Goal: Task Accomplishment & Management: Use online tool/utility

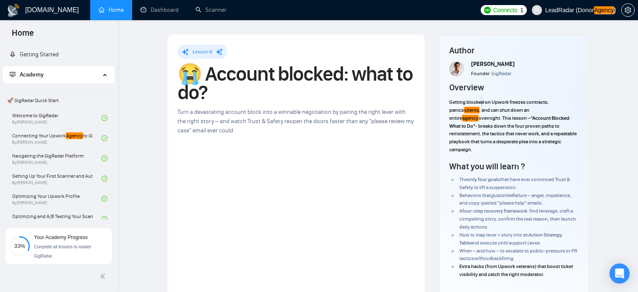
scroll to position [96, 0]
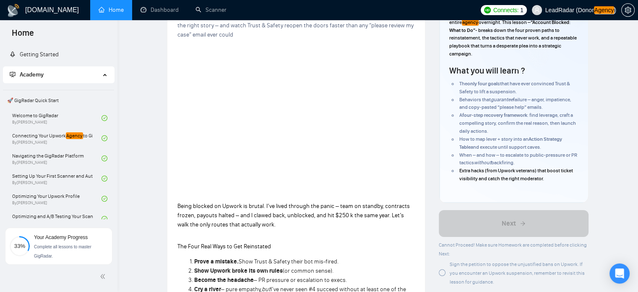
click at [447, 259] on div "Sign the petition to oppose the unjustified bans on Upwork. If you encounter an…" at bounding box center [514, 272] width 150 height 26
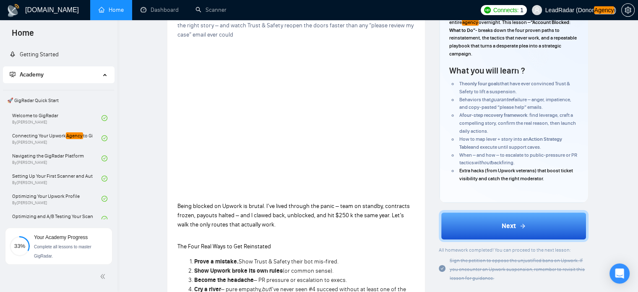
click at [545, 216] on button "Next" at bounding box center [514, 226] width 150 height 32
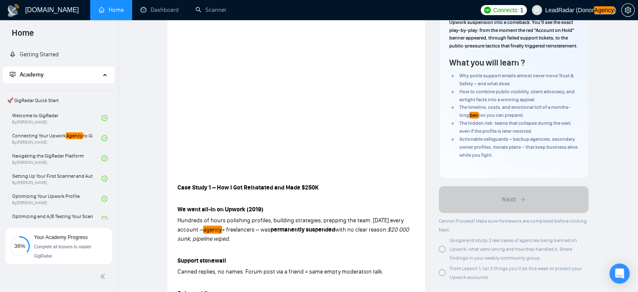
click at [457, 257] on span "Google and study 2 real cases of agencies being banned on Upwork: what went wro…" at bounding box center [514, 248] width 128 height 23
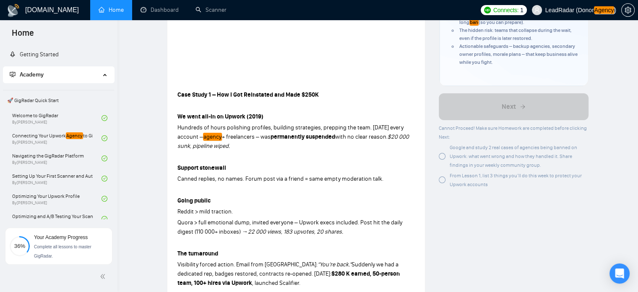
scroll to position [191, 0]
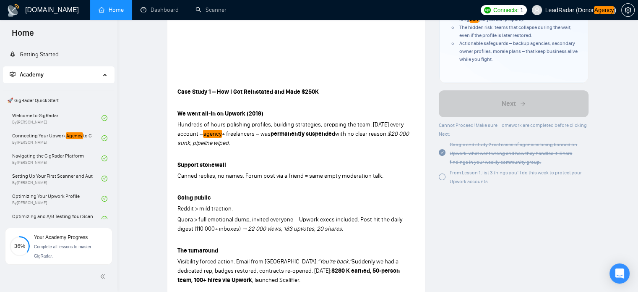
click at [439, 180] on div at bounding box center [442, 176] width 7 height 7
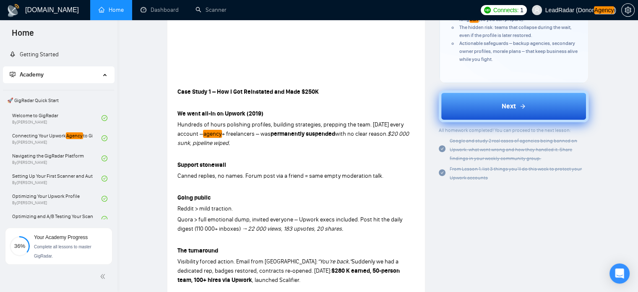
click at [509, 120] on button "Next" at bounding box center [514, 106] width 150 height 32
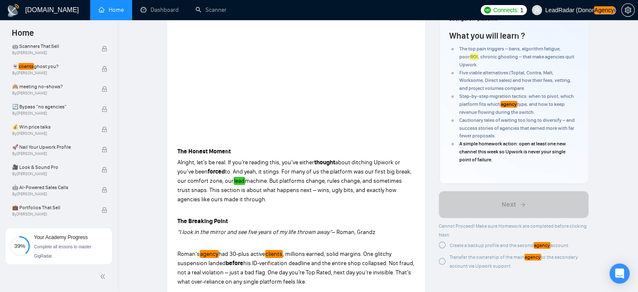
scroll to position [149, 0]
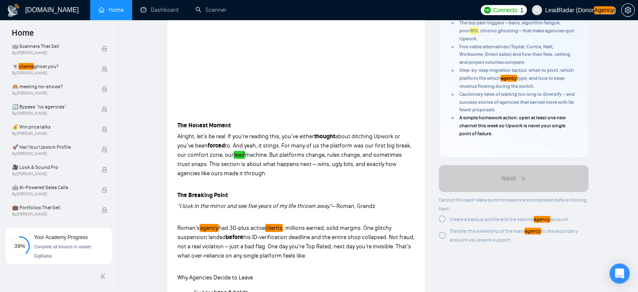
click at [440, 217] on div at bounding box center [442, 218] width 7 height 7
click at [440, 235] on div at bounding box center [442, 233] width 7 height 7
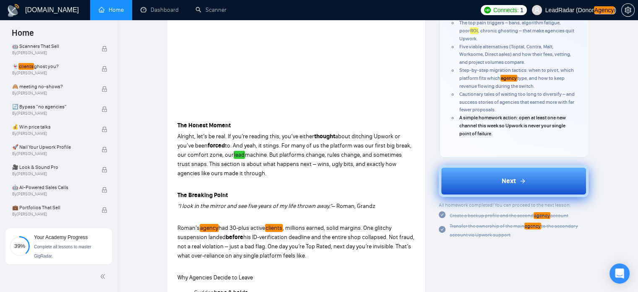
click at [522, 182] on icon at bounding box center [522, 180] width 7 height 7
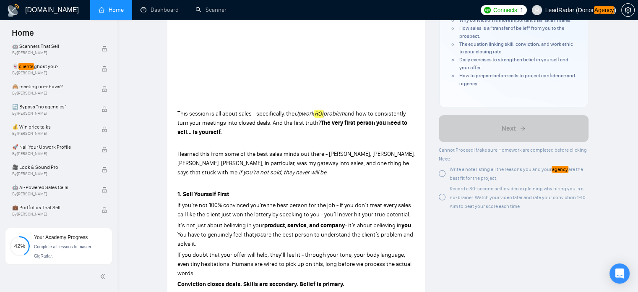
scroll to position [151, 0]
click at [447, 168] on div "Write a note listing all the reasons you and your agency are the best fit for t…" at bounding box center [514, 173] width 150 height 18
click at [443, 196] on div at bounding box center [442, 196] width 7 height 7
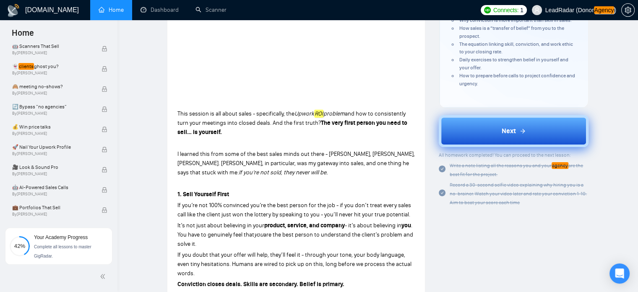
click at [502, 129] on span "Next" at bounding box center [509, 131] width 14 height 10
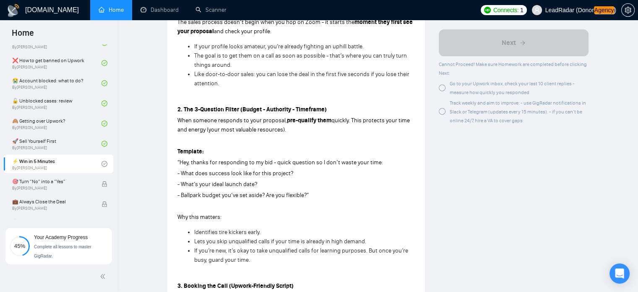
scroll to position [332, 0]
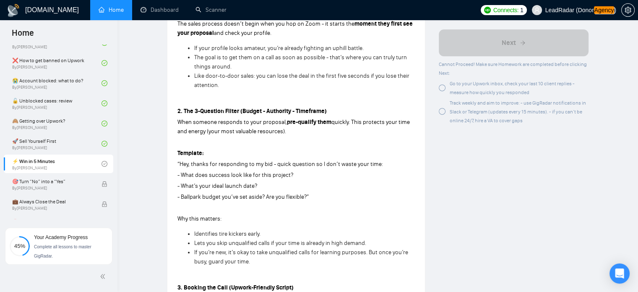
click at [444, 88] on div at bounding box center [442, 87] width 7 height 7
click at [448, 114] on div "Track weekly and aim to improve: - use GigRadar notifications in Slack or Teleg…" at bounding box center [514, 111] width 150 height 26
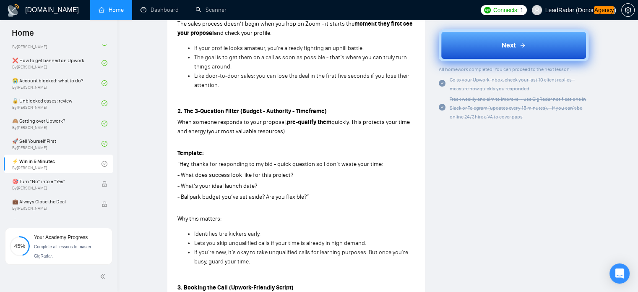
click at [471, 43] on button "Next" at bounding box center [514, 45] width 150 height 32
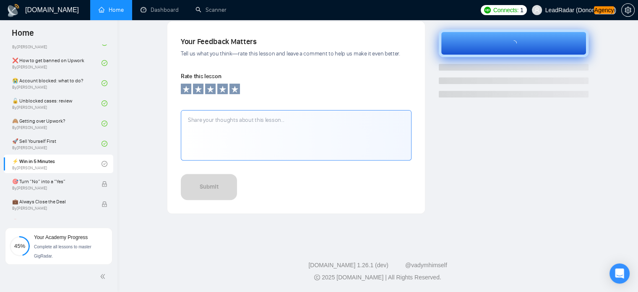
scroll to position [279, 0]
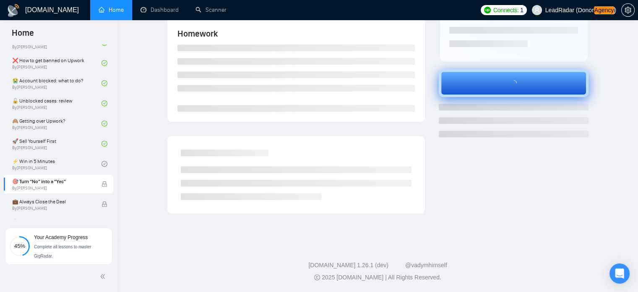
scroll to position [164, 0]
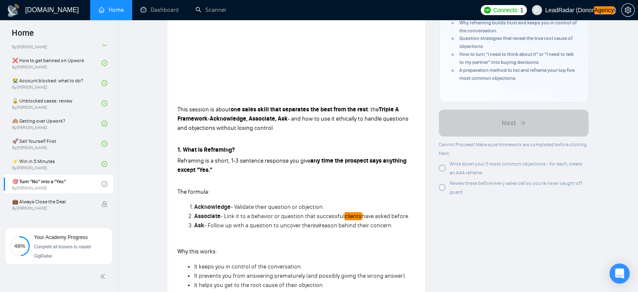
drag, startPoint x: 636, startPoint y: 57, endPoint x: 644, endPoint y: 57, distance: 7.1
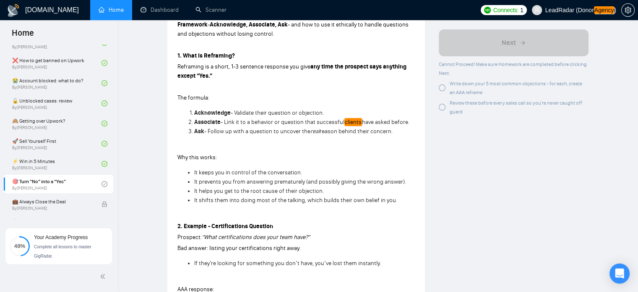
scroll to position [267, 0]
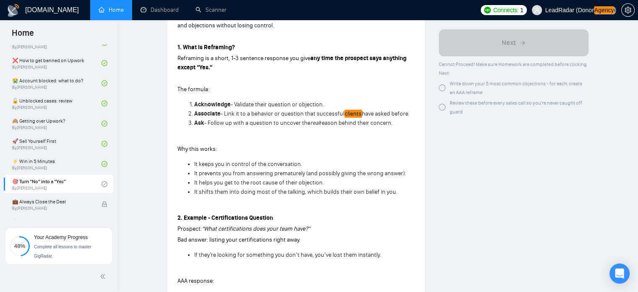
click at [480, 88] on div "Write down your 5 most common objections - for each, create an AAA reframe" at bounding box center [519, 88] width 139 height 18
click at [458, 112] on span "Review these before every sales call so you’re never caught off guard" at bounding box center [516, 107] width 133 height 15
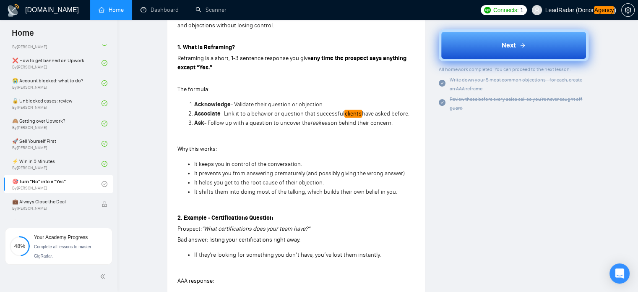
click at [520, 48] on div "Next" at bounding box center [514, 45] width 24 height 10
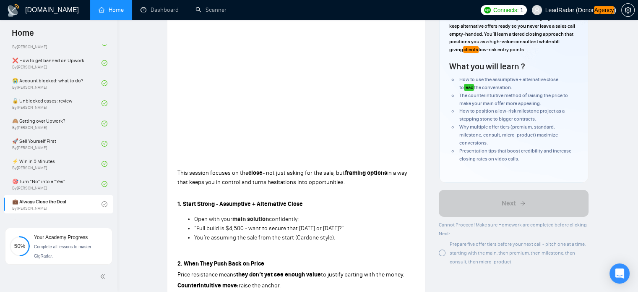
scroll to position [110, 0]
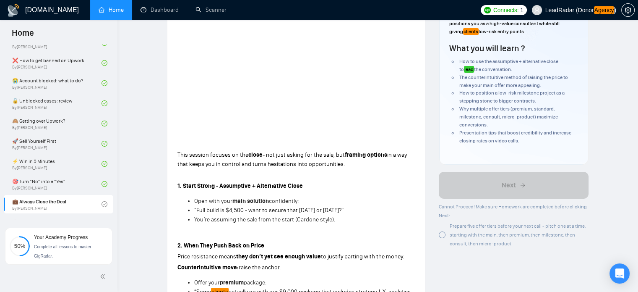
click at [453, 239] on div "Prepare five offer tiers before your next call - pitch one at a time, starting …" at bounding box center [519, 234] width 139 height 26
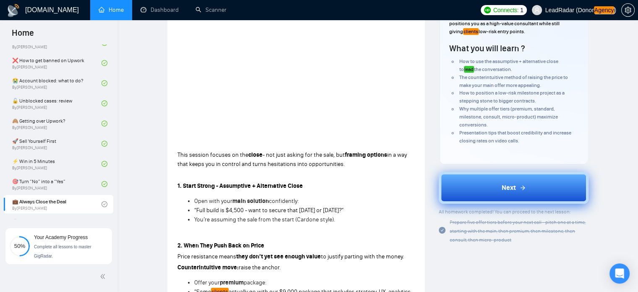
click at [511, 189] on span "Next" at bounding box center [509, 188] width 14 height 10
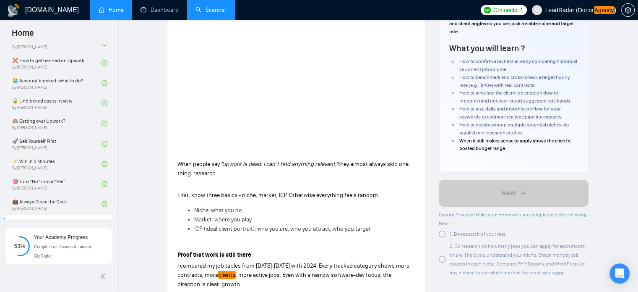
click at [203, 13] on link "Scanner" at bounding box center [211, 9] width 31 height 7
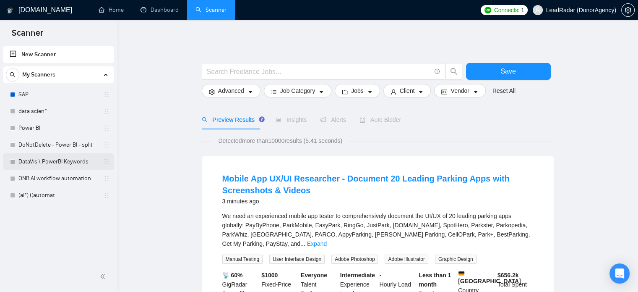
click at [46, 163] on link "DataVis \ PowerBI Keywords" at bounding box center [58, 161] width 80 height 17
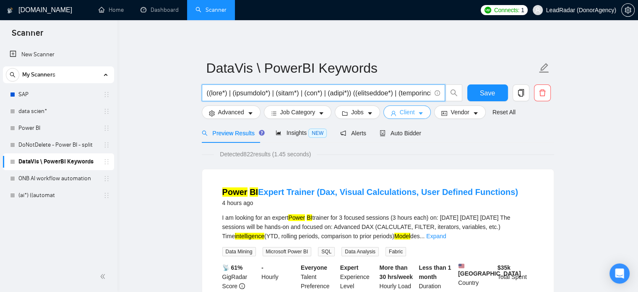
drag, startPoint x: 295, startPoint y: 92, endPoint x: 392, endPoint y: 109, distance: 98.4
click at [392, 109] on form "DataVis \ PowerBI Keywords Save Advanced Job Category Jobs Client Vendor Reset …" at bounding box center [378, 89] width 352 height 68
click at [384, 93] on input "text" at bounding box center [319, 93] width 224 height 10
drag, startPoint x: 395, startPoint y: 92, endPoint x: 390, endPoint y: 99, distance: 8.7
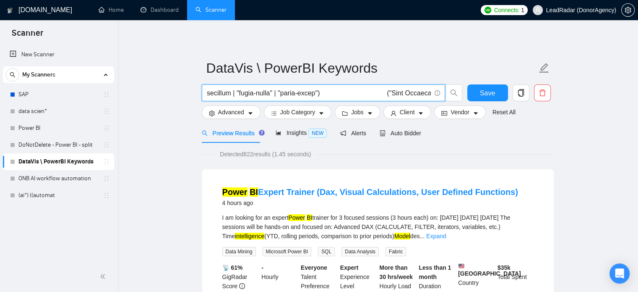
click at [390, 99] on span at bounding box center [323, 92] width 243 height 17
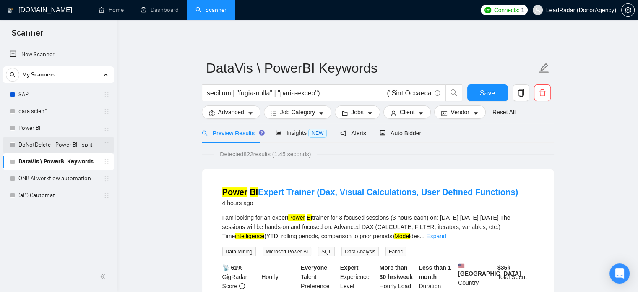
scroll to position [0, 0]
click at [50, 141] on link "DoNotDelete - Power BI - split" at bounding box center [58, 144] width 80 height 17
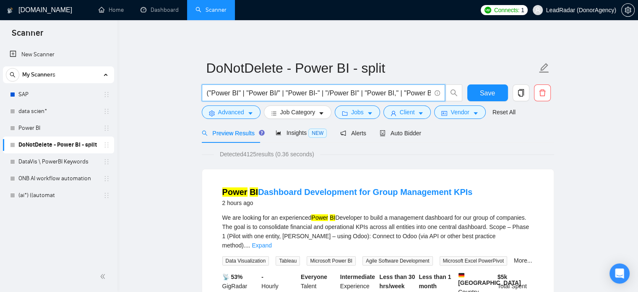
scroll to position [0, 106]
drag, startPoint x: 381, startPoint y: 91, endPoint x: 467, endPoint y: 96, distance: 85.7
click at [467, 96] on div "("Power BI" | "Power BI/" | "Power BI-" | "/Power BI" | "Power BI," | "Power BI…" at bounding box center [376, 94] width 352 height 21
click at [289, 92] on input "("Power BI" | "Power BI/" | "Power BI-" | "/Power BI" | "Power BI," | "Power BI…" at bounding box center [319, 93] width 224 height 10
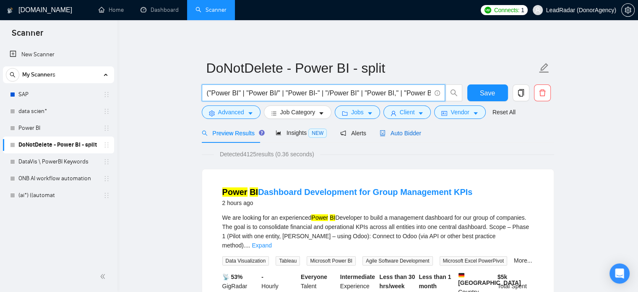
drag, startPoint x: 401, startPoint y: 134, endPoint x: 644, endPoint y: 63, distance: 253.0
click at [401, 134] on span "Auto Bidder" at bounding box center [401, 133] width 42 height 7
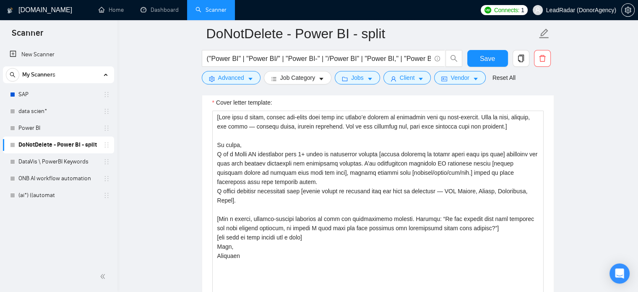
scroll to position [924, 0]
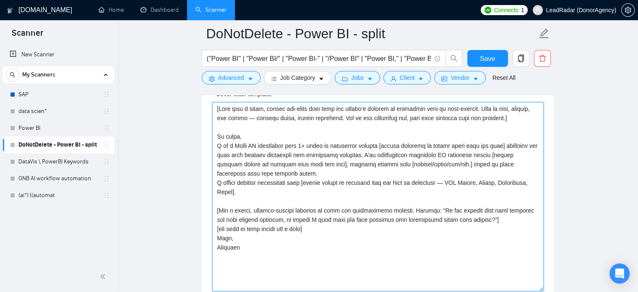
click at [353, 134] on textarea "Cover letter template:" at bounding box center [377, 196] width 331 height 189
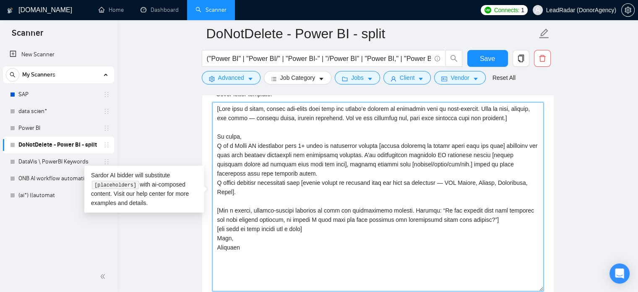
click at [351, 166] on textarea "Cover letter template:" at bounding box center [377, 196] width 331 height 189
click at [325, 176] on textarea "Cover letter template:" at bounding box center [377, 196] width 331 height 189
paste textarea "[Lore ipsu d sitam, consec adi-elits doei temp inc utlabo’e dolorem al enimadmi…"
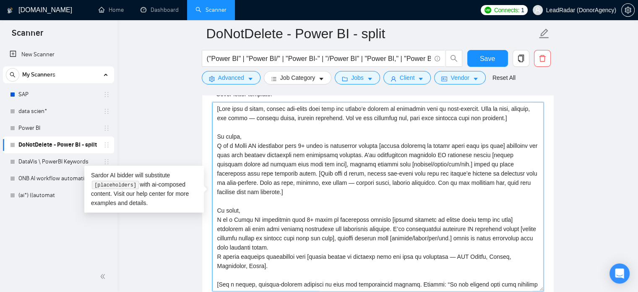
scroll to position [34, 0]
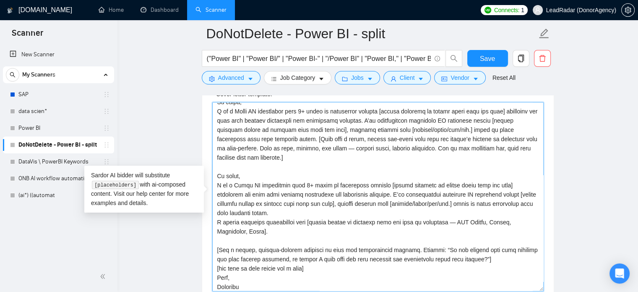
paste textarea
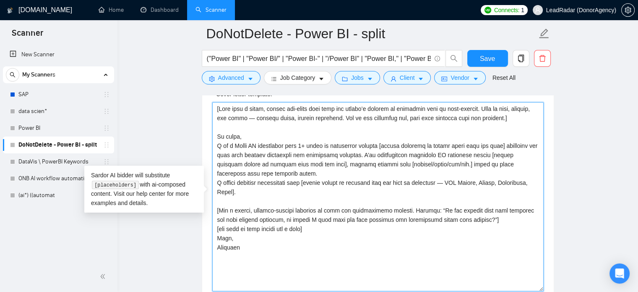
scroll to position [0, 0]
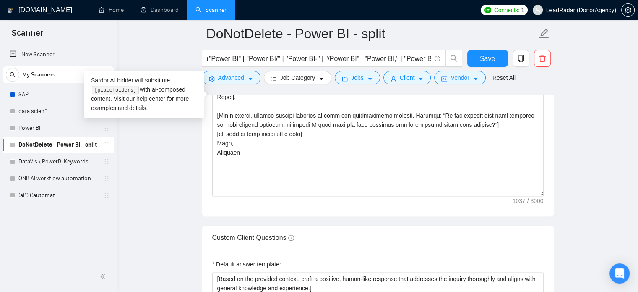
click at [588, 154] on main "DoNotDelete - Power BI - split ("Power BI" | "Power BI/" | "Power BI-" | "/Powe…" at bounding box center [378, 131] width 494 height 2232
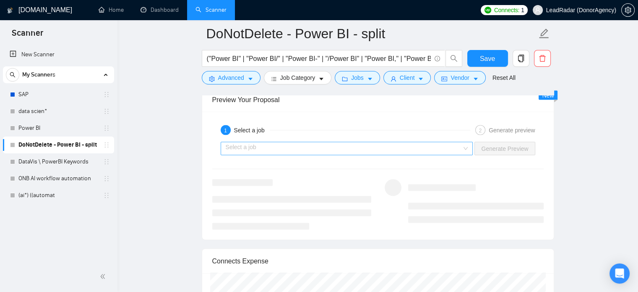
scroll to position [1563, 0]
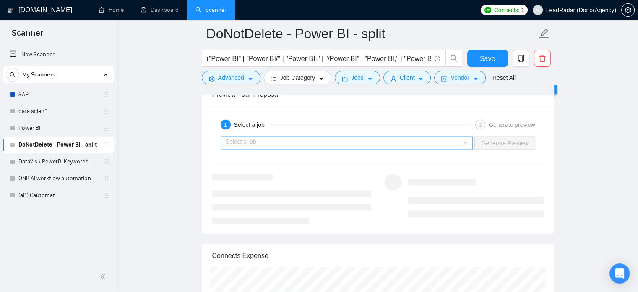
click at [368, 136] on input "search" at bounding box center [344, 142] width 237 height 13
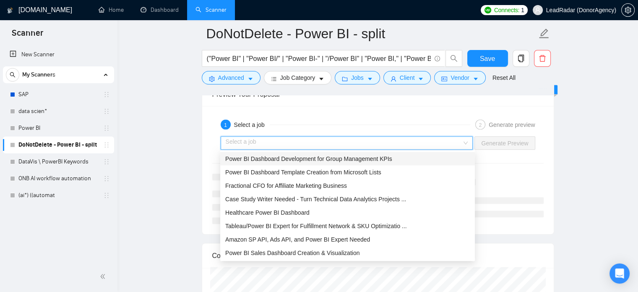
click at [346, 161] on span "Power BI Dashboard Development for Group Management KPIs" at bounding box center [308, 158] width 167 height 7
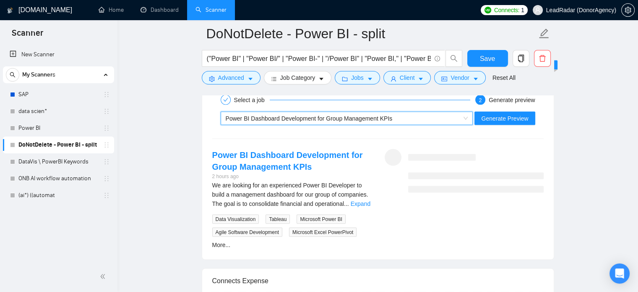
scroll to position [1587, 0]
click at [496, 119] on span "Generate Preview" at bounding box center [504, 118] width 47 height 9
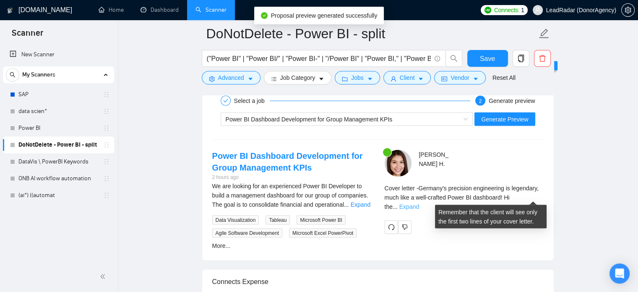
click at [419, 203] on link "Expand" at bounding box center [409, 206] width 20 height 7
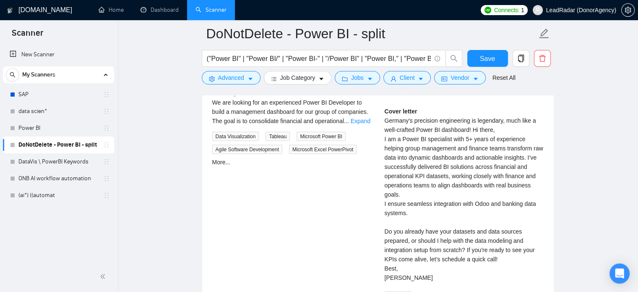
scroll to position [1673, 0]
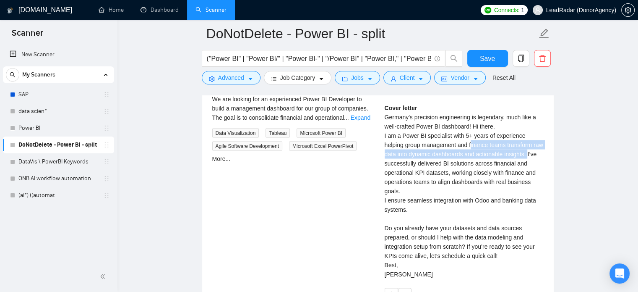
drag, startPoint x: 450, startPoint y: 144, endPoint x: 514, endPoint y: 153, distance: 65.3
click at [514, 153] on div "Cover letter Germany's precision engineering is legendary, much like a well-cra…" at bounding box center [464, 190] width 159 height 175
click at [519, 161] on div "Cover letter Germany's precision engineering is legendary, much like a well-cra…" at bounding box center [464, 190] width 159 height 175
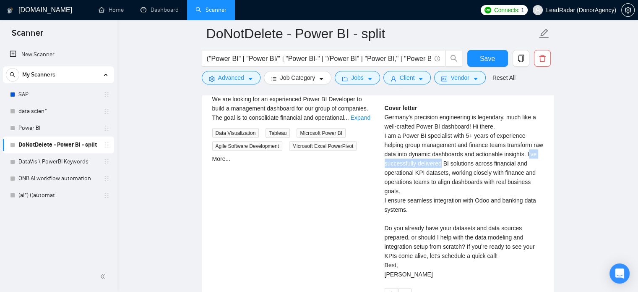
drag, startPoint x: 515, startPoint y: 152, endPoint x: 440, endPoint y: 164, distance: 75.6
click at [440, 164] on div "Cover letter Germany's precision engineering is legendary, much like a well-cra…" at bounding box center [464, 190] width 159 height 175
click at [454, 190] on div "Cover letter Germany's precision engineering is legendary, much like a well-cra…" at bounding box center [464, 190] width 159 height 175
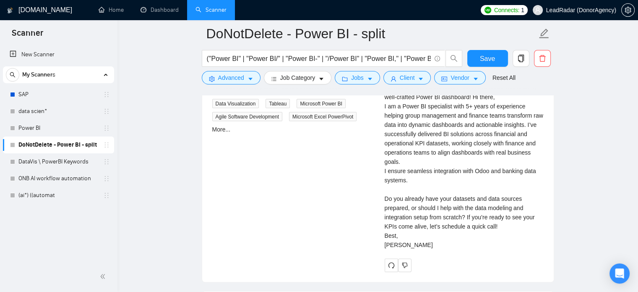
scroll to position [1707, 0]
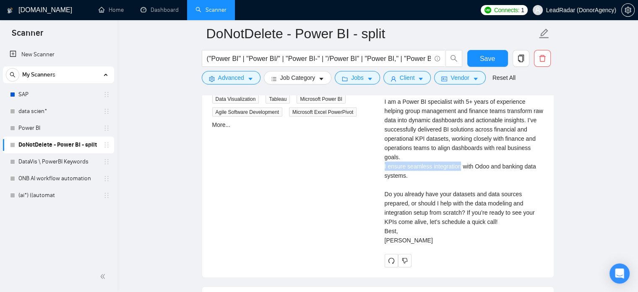
drag, startPoint x: 386, startPoint y: 166, endPoint x: 459, endPoint y: 168, distance: 72.6
click at [459, 168] on div "[PERSON_NAME] Cover letter Germany's precision engineering is legendary, much l…" at bounding box center [464, 148] width 172 height 238
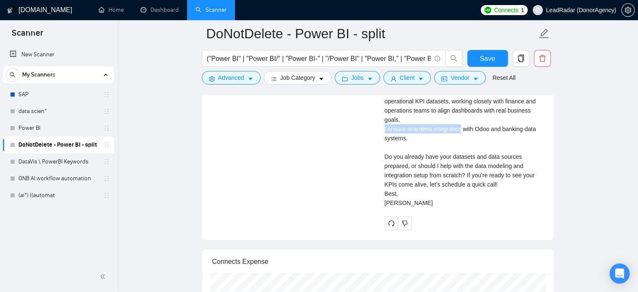
scroll to position [1749, 0]
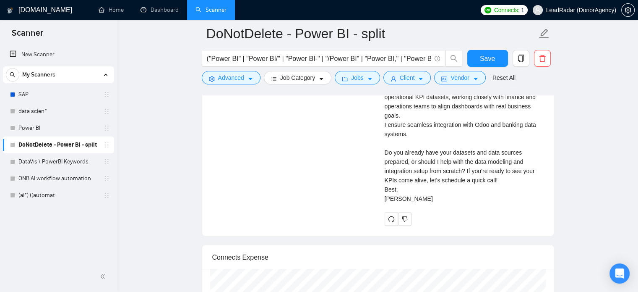
click at [419, 155] on div "Cover letter Germany's precision engineering is legendary, much like a well-cra…" at bounding box center [464, 115] width 159 height 175
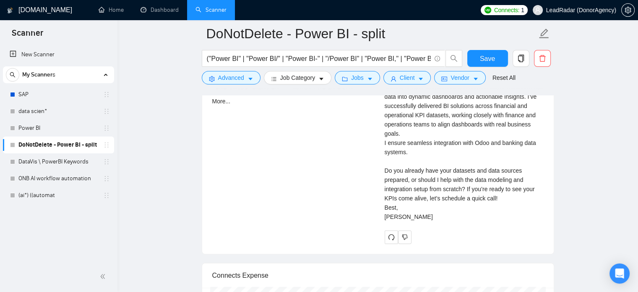
scroll to position [1722, 0]
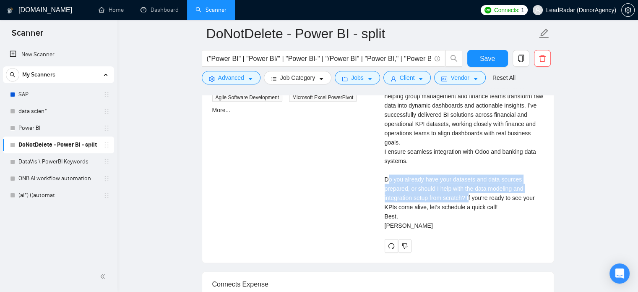
drag, startPoint x: 387, startPoint y: 177, endPoint x: 468, endPoint y: 196, distance: 83.2
click at [468, 196] on div "Cover letter Germany's precision engineering is legendary, much like a well-cra…" at bounding box center [464, 142] width 159 height 175
click at [467, 196] on div "Cover letter Germany's precision engineering is legendary, much like a well-cra…" at bounding box center [464, 142] width 159 height 175
click at [464, 198] on div "Cover letter Germany's precision engineering is legendary, much like a well-cra…" at bounding box center [464, 142] width 159 height 175
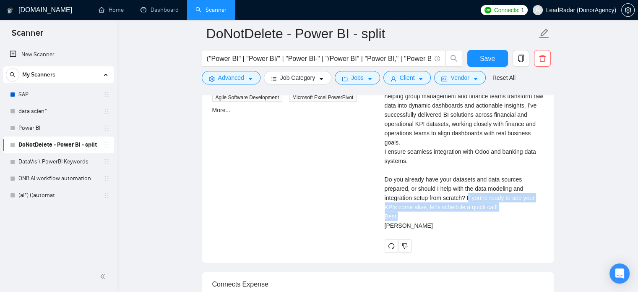
drag, startPoint x: 468, startPoint y: 196, endPoint x: 498, endPoint y: 211, distance: 34.0
click at [498, 211] on div "Cover letter Germany's precision engineering is legendary, much like a well-cra…" at bounding box center [464, 142] width 159 height 175
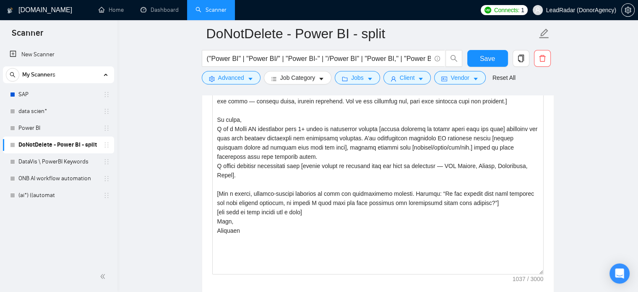
scroll to position [895, 0]
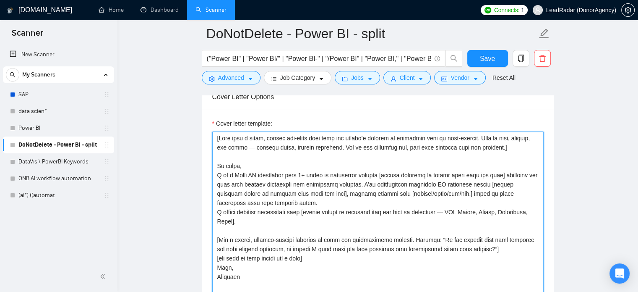
click at [478, 248] on textarea "Cover letter template:" at bounding box center [377, 225] width 331 height 189
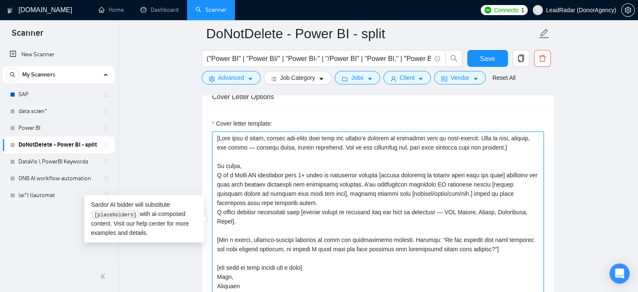
click at [233, 162] on textarea "Cover letter template:" at bounding box center [377, 225] width 331 height 189
click at [234, 154] on textarea "Cover letter template:" at bounding box center [377, 225] width 331 height 189
click at [251, 167] on textarea "Cover letter template:" at bounding box center [377, 225] width 331 height 189
click at [250, 201] on textarea "Cover letter template:" at bounding box center [377, 225] width 331 height 189
drag, startPoint x: 245, startPoint y: 166, endPoint x: 205, endPoint y: 166, distance: 39.9
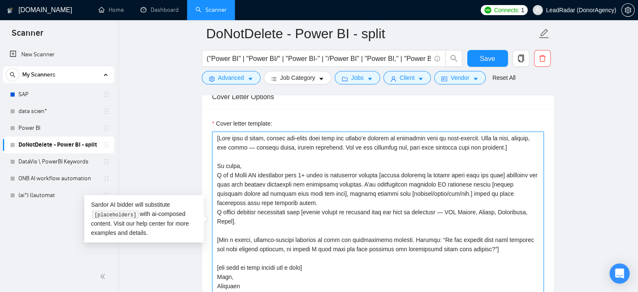
click at [205, 166] on div "Cover letter template:" at bounding box center [378, 225] width 352 height 232
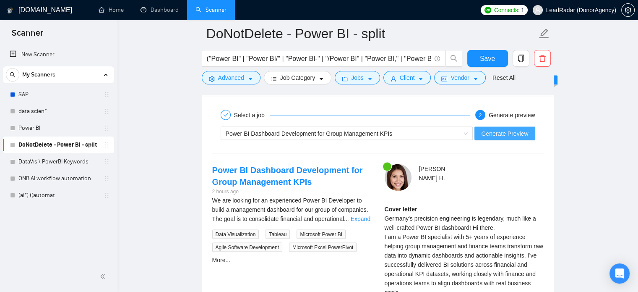
scroll to position [1573, 0]
click at [511, 130] on span "Generate Preview" at bounding box center [504, 132] width 47 height 9
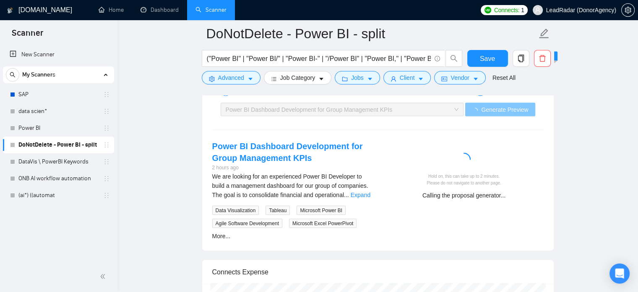
scroll to position [1596, 0]
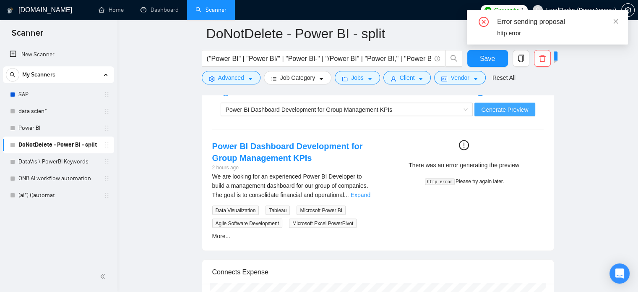
click at [514, 112] on span "Generate Preview" at bounding box center [504, 109] width 47 height 9
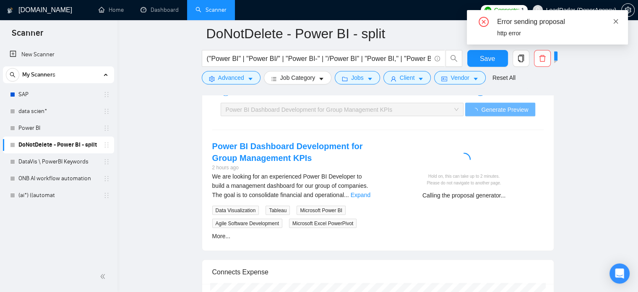
click at [618, 23] on icon "close" at bounding box center [616, 21] width 6 height 6
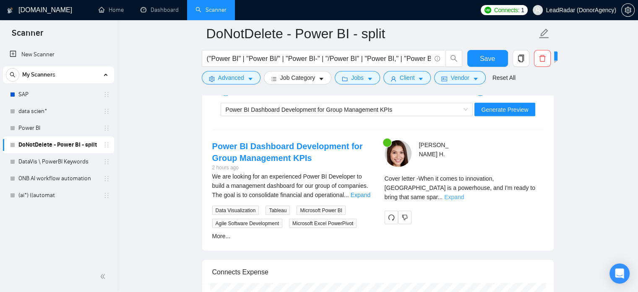
click at [464, 193] on link "Expand" at bounding box center [454, 196] width 20 height 7
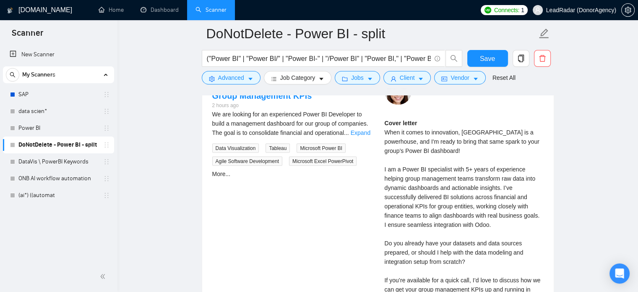
scroll to position [1677, 0]
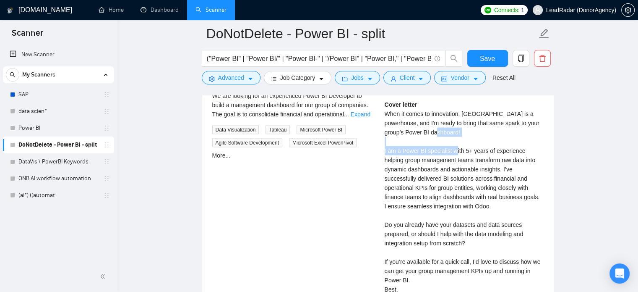
drag, startPoint x: 383, startPoint y: 149, endPoint x: 480, endPoint y: 147, distance: 97.4
click at [480, 147] on div "[PERSON_NAME] Cover letter When it comes to innovation, [GEOGRAPHIC_DATA] is a …" at bounding box center [464, 193] width 172 height 266
click at [468, 146] on div "Cover letter When it comes to innovation, [GEOGRAPHIC_DATA] is a powerhouse, an…" at bounding box center [464, 201] width 159 height 203
click at [456, 151] on div "Cover letter When it comes to innovation, [GEOGRAPHIC_DATA] is a powerhouse, an…" at bounding box center [464, 201] width 159 height 203
drag, startPoint x: 465, startPoint y: 151, endPoint x: 523, endPoint y: 152, distance: 57.9
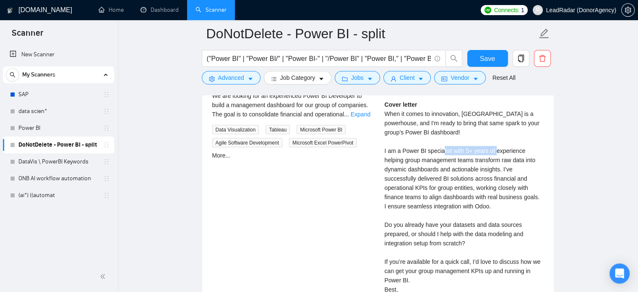
click at [523, 152] on div "Cover letter When it comes to innovation, [GEOGRAPHIC_DATA] is a powerhouse, an…" at bounding box center [464, 201] width 159 height 203
click at [416, 154] on div "Cover letter When it comes to innovation, [GEOGRAPHIC_DATA] is a powerhouse, an…" at bounding box center [464, 201] width 159 height 203
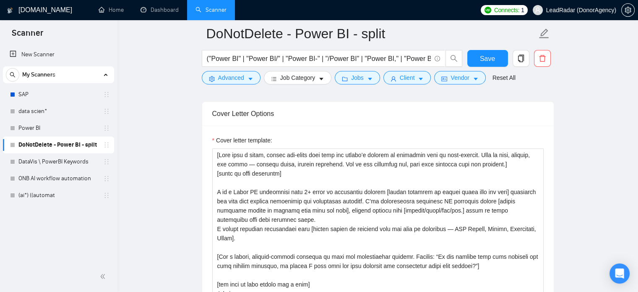
scroll to position [881, 0]
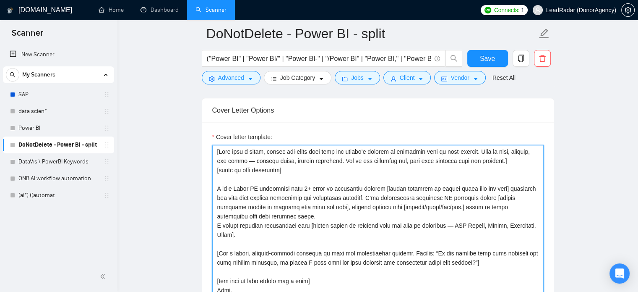
click at [336, 198] on textarea "Cover letter template:" at bounding box center [377, 239] width 331 height 189
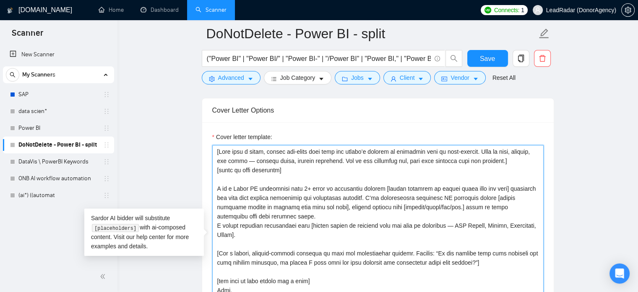
drag, startPoint x: 287, startPoint y: 189, endPoint x: 187, endPoint y: 188, distance: 99.9
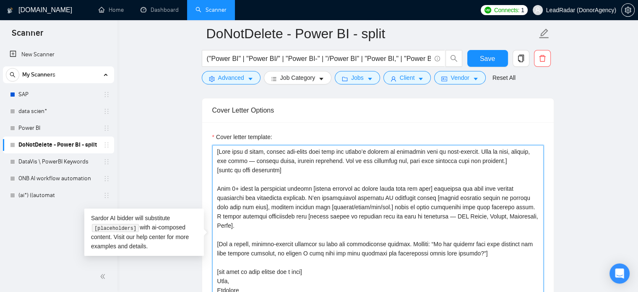
click at [230, 190] on textarea "Cover letter template:" at bounding box center [377, 239] width 331 height 189
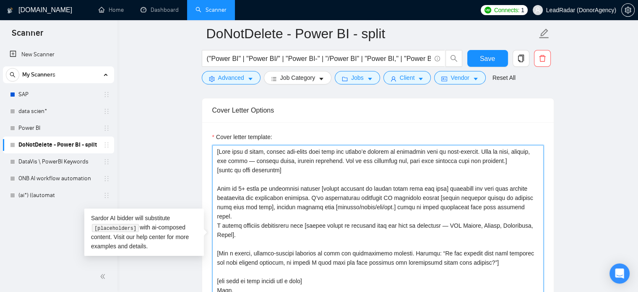
click at [437, 189] on textarea "Cover letter template:" at bounding box center [377, 239] width 331 height 189
click at [440, 189] on textarea "Cover letter template:" at bounding box center [377, 239] width 331 height 189
click at [438, 189] on textarea "Cover letter template:" at bounding box center [377, 239] width 331 height 189
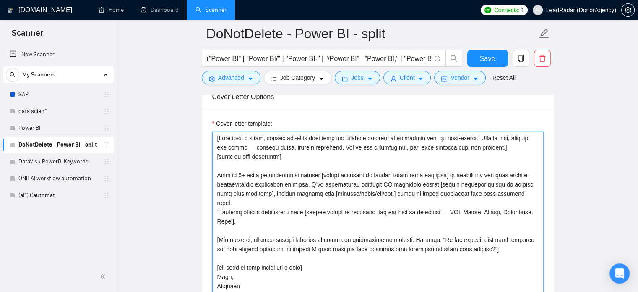
scroll to position [897, 0]
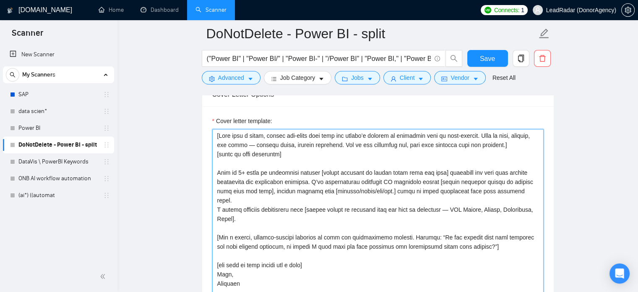
click at [274, 208] on textarea "Cover letter template:" at bounding box center [377, 223] width 331 height 189
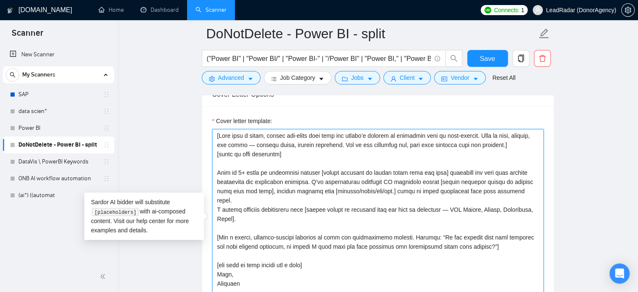
click at [336, 186] on textarea "Cover letter template:" at bounding box center [377, 223] width 331 height 189
click at [339, 185] on textarea "Cover letter template:" at bounding box center [377, 223] width 331 height 189
click at [324, 193] on textarea "Cover letter template:" at bounding box center [377, 223] width 331 height 189
click at [302, 203] on textarea "Cover letter template:" at bounding box center [377, 223] width 331 height 189
click at [312, 181] on textarea "Cover letter template:" at bounding box center [377, 223] width 331 height 189
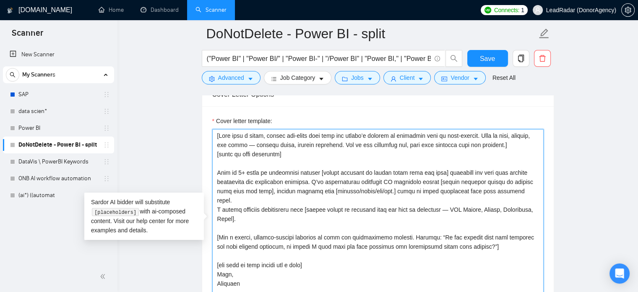
click at [435, 183] on textarea "Cover letter template:" at bounding box center [377, 223] width 331 height 189
click at [359, 192] on textarea "Cover letter template:" at bounding box center [377, 223] width 331 height 189
click at [490, 191] on textarea "Cover letter template:" at bounding box center [377, 223] width 331 height 189
drag, startPoint x: 376, startPoint y: 191, endPoint x: 490, endPoint y: 191, distance: 114.1
click at [490, 191] on textarea "Cover letter template:" at bounding box center [377, 223] width 331 height 189
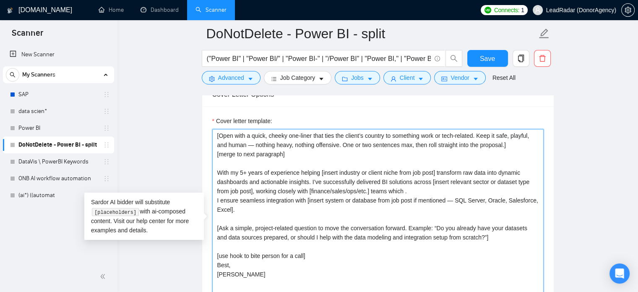
paste textarea "[delivered result from job post and add real catchy % of possible achievements]"
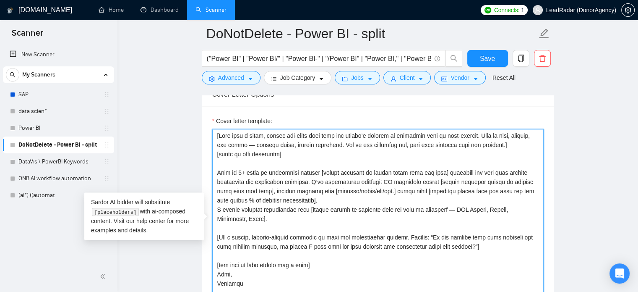
click at [324, 198] on textarea "Cover letter template:" at bounding box center [377, 223] width 331 height 189
click at [275, 201] on textarea "Cover letter template:" at bounding box center [377, 223] width 331 height 189
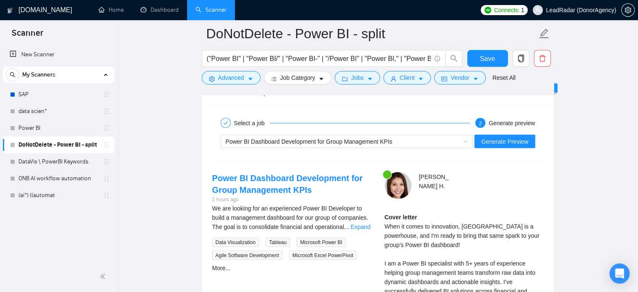
scroll to position [1562, 0]
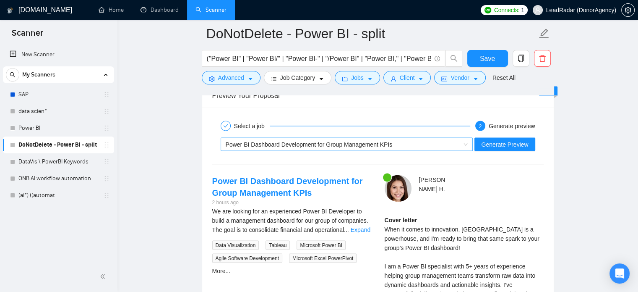
click at [407, 143] on div "Power BI Dashboard Development for Group Management KPIs" at bounding box center [343, 144] width 235 height 13
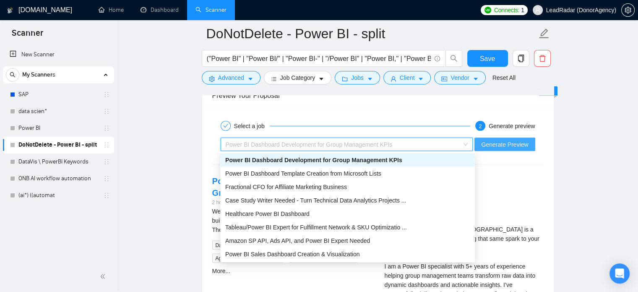
click at [523, 139] on span "Generate Preview" at bounding box center [504, 143] width 47 height 9
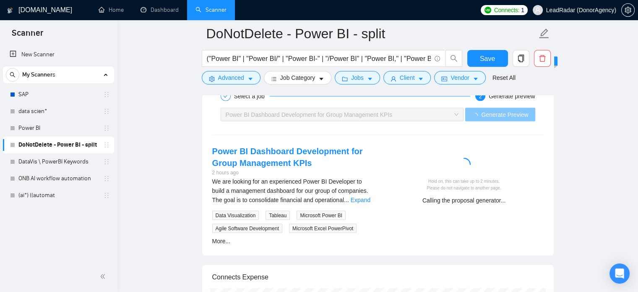
scroll to position [1592, 0]
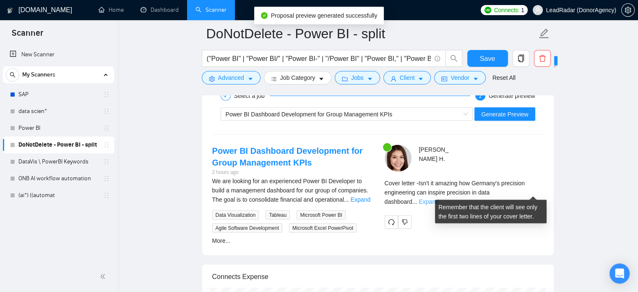
click at [438, 198] on link "Expand" at bounding box center [429, 201] width 20 height 7
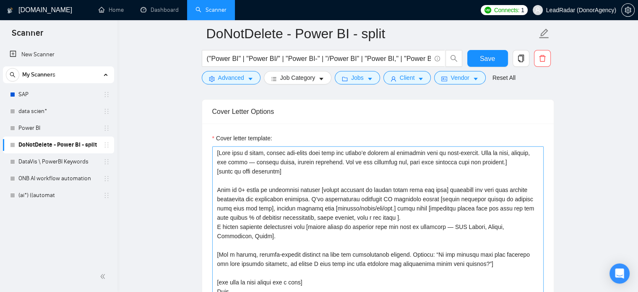
scroll to position [878, 0]
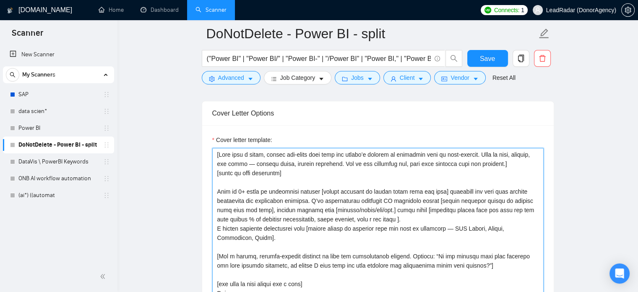
click at [260, 182] on textarea "Cover letter template:" at bounding box center [377, 242] width 331 height 189
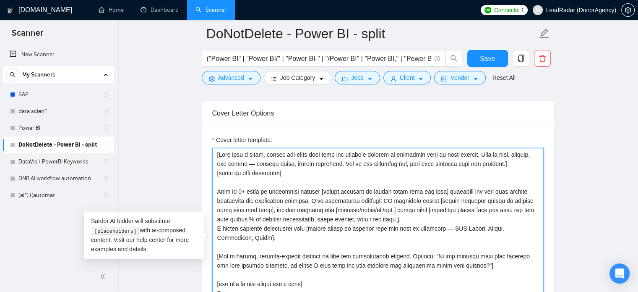
click at [294, 176] on textarea "Cover letter template:" at bounding box center [377, 242] width 331 height 189
drag, startPoint x: 291, startPoint y: 173, endPoint x: 208, endPoint y: 175, distance: 83.1
click at [208, 175] on div "Cover letter template:" at bounding box center [378, 241] width 352 height 232
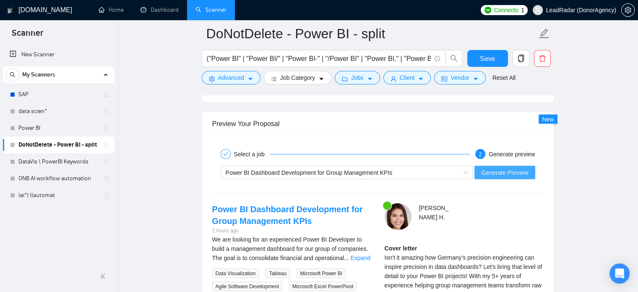
scroll to position [1534, 0]
click at [498, 164] on button "Generate Preview" at bounding box center [505, 170] width 60 height 13
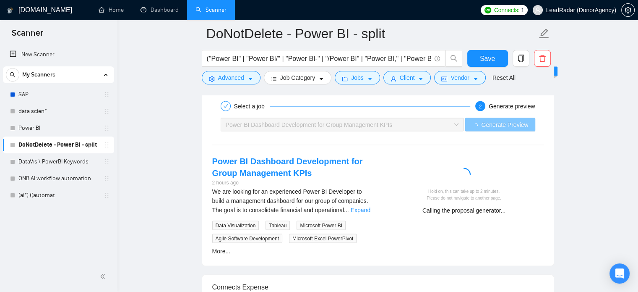
scroll to position [1580, 0]
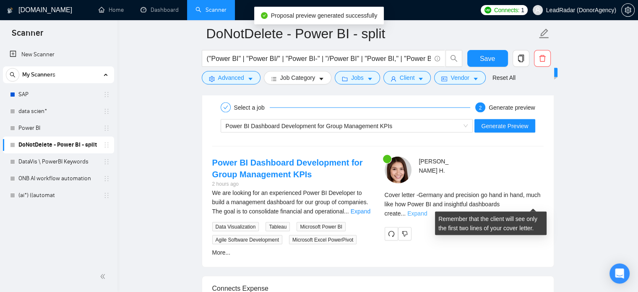
click at [427, 209] on link "Expand" at bounding box center [417, 212] width 20 height 7
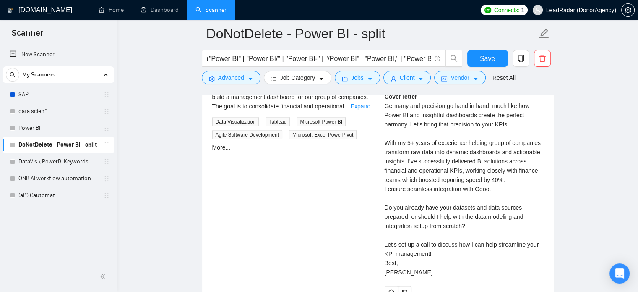
scroll to position [1685, 0]
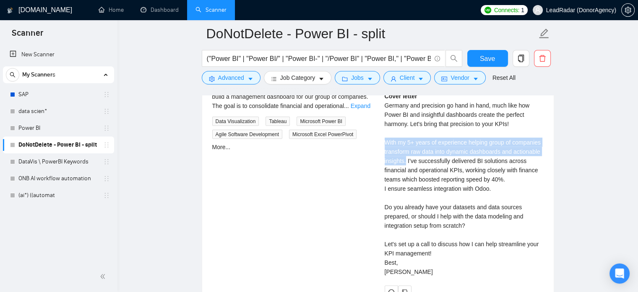
drag, startPoint x: 385, startPoint y: 142, endPoint x: 406, endPoint y: 161, distance: 27.9
click at [406, 161] on div "Cover letter Germany and precision go hand in hand, much like how Power BI and …" at bounding box center [464, 183] width 159 height 185
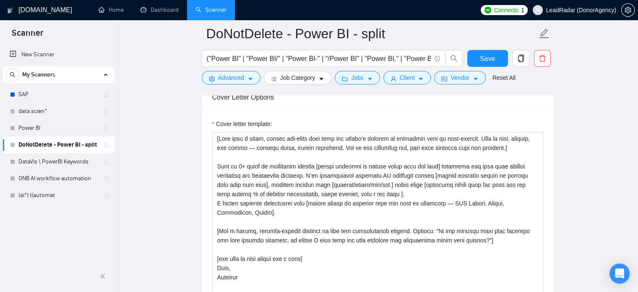
scroll to position [897, 0]
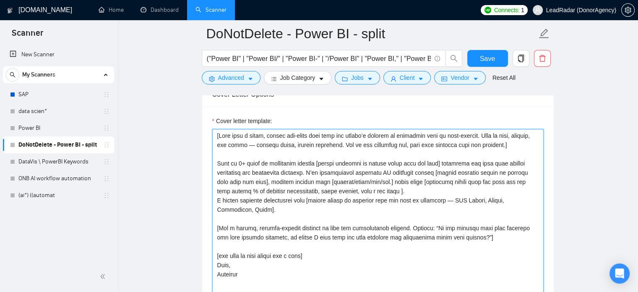
click at [410, 188] on textarea "Cover letter template:" at bounding box center [377, 223] width 331 height 189
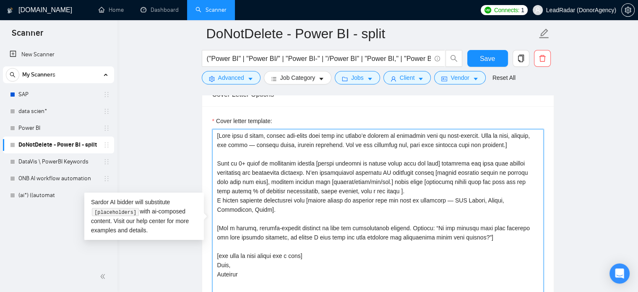
click at [440, 177] on textarea "Cover letter template:" at bounding box center [377, 223] width 331 height 189
click at [357, 161] on textarea "Cover letter template:" at bounding box center [377, 223] width 331 height 189
click at [302, 162] on textarea "Cover letter template:" at bounding box center [377, 223] width 331 height 189
click at [319, 162] on textarea "Cover letter template:" at bounding box center [377, 223] width 331 height 189
click at [309, 164] on textarea "Cover letter template:" at bounding box center [377, 223] width 331 height 189
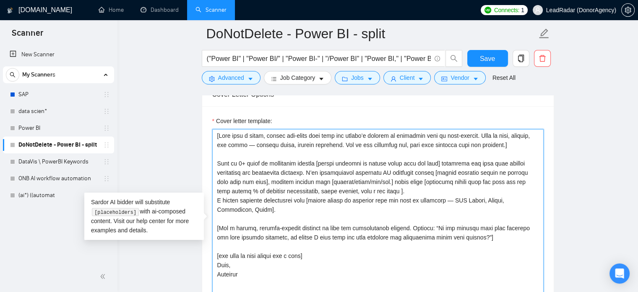
click at [300, 162] on textarea "Cover letter template:" at bounding box center [377, 223] width 331 height 189
click at [312, 164] on textarea "Cover letter template:" at bounding box center [377, 223] width 331 height 189
click at [345, 173] on textarea "Cover letter template:" at bounding box center [377, 223] width 331 height 189
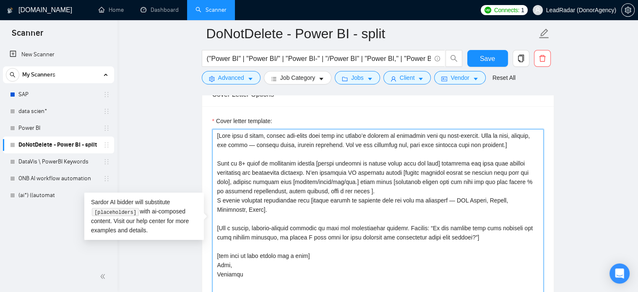
click at [300, 165] on textarea "Cover letter template:" at bounding box center [377, 223] width 331 height 189
click at [318, 162] on textarea "Cover letter template:" at bounding box center [377, 223] width 331 height 189
click at [0, 0] on lt-span "succes s fully" at bounding box center [0, 0] width 0 height 0
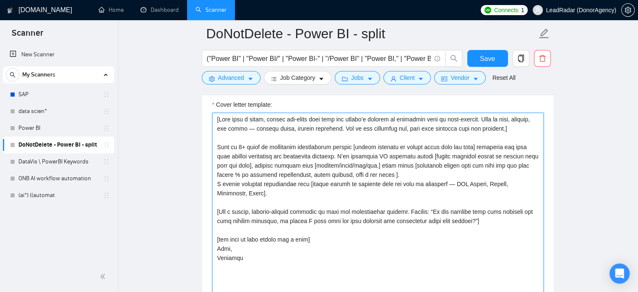
scroll to position [914, 0]
click at [384, 176] on textarea "Cover letter template:" at bounding box center [377, 206] width 331 height 189
drag, startPoint x: 215, startPoint y: 186, endPoint x: 233, endPoint y: 190, distance: 18.5
click at [233, 190] on textarea "Cover letter template:" at bounding box center [377, 206] width 331 height 189
click at [403, 174] on textarea "Cover letter template:" at bounding box center [377, 206] width 331 height 189
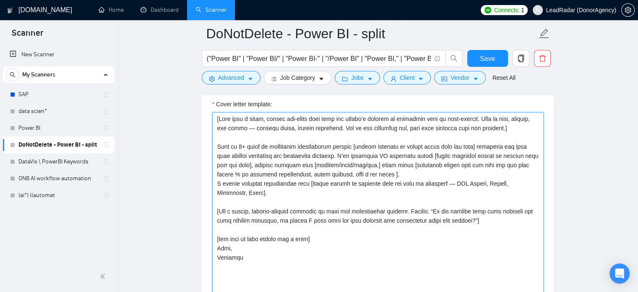
click at [216, 184] on textarea "Cover letter template:" at bounding box center [377, 206] width 331 height 189
type textarea "[Lore ipsu d sitam, consec adi-elits doei temp inc utlabo’e dolorem al enimadmi…"
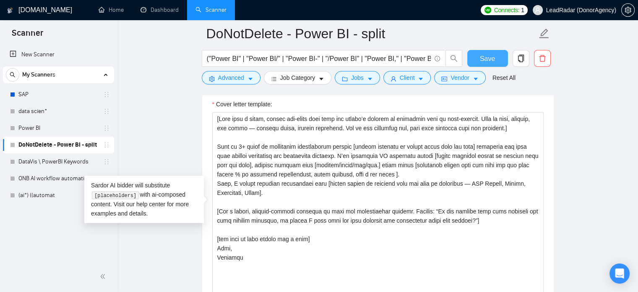
click at [480, 56] on button "Save" at bounding box center [487, 58] width 41 height 17
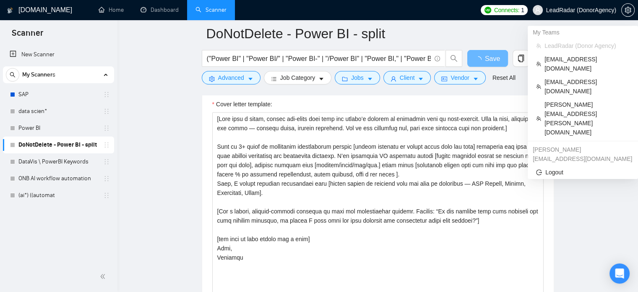
click at [597, 15] on span "LeadRadar (Donor Agency )" at bounding box center [575, 10] width 94 height 27
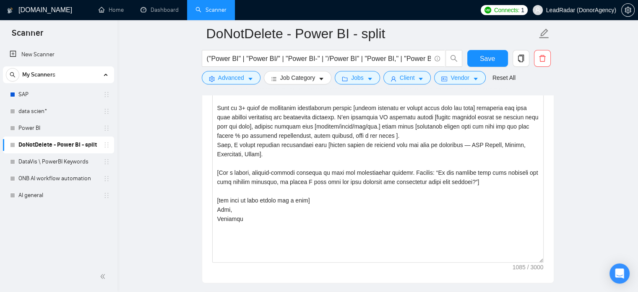
click at [582, 12] on span "LeadRadar (Donor Agency )" at bounding box center [581, 10] width 70 height 6
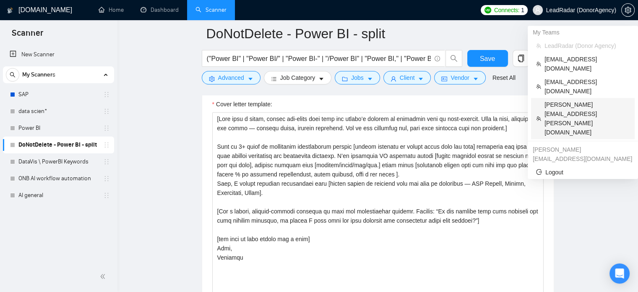
click at [567, 100] on span "[PERSON_NAME][EMAIL_ADDRESS][PERSON_NAME][DOMAIN_NAME]" at bounding box center [587, 118] width 85 height 37
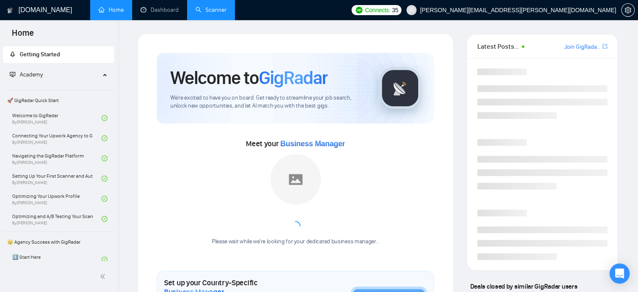
click at [216, 7] on link "Scanner" at bounding box center [211, 9] width 31 height 7
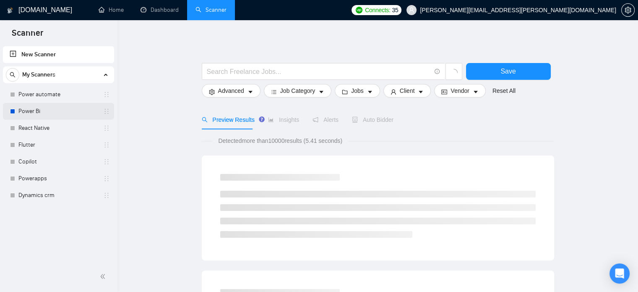
click at [47, 112] on link "Power Bi" at bounding box center [58, 111] width 80 height 17
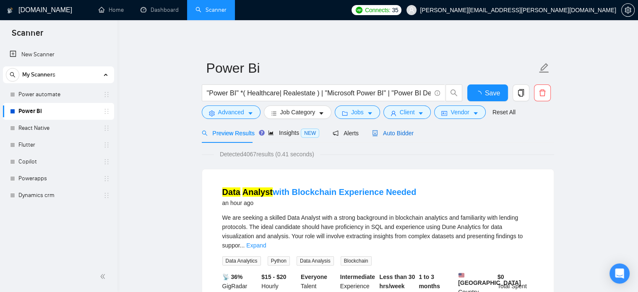
click at [399, 132] on span "Auto Bidder" at bounding box center [393, 133] width 42 height 7
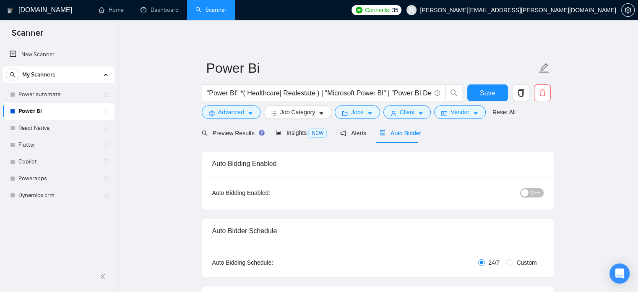
radio input "false"
radio input "true"
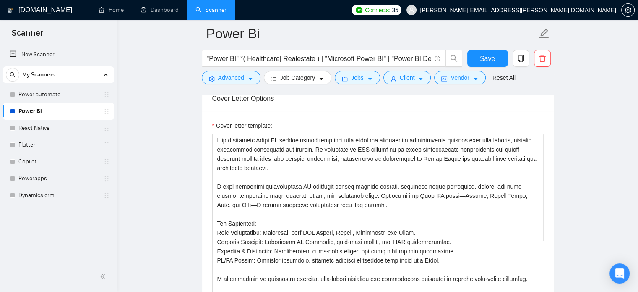
scroll to position [997, 0]
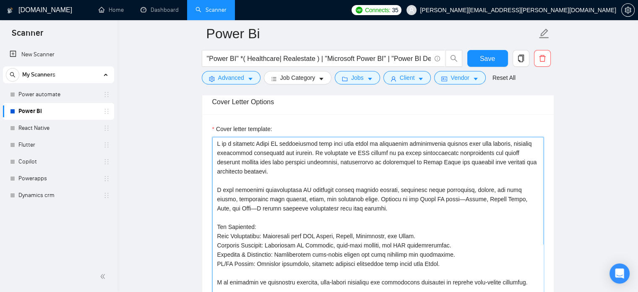
click at [417, 215] on textarea "Cover letter template:" at bounding box center [377, 231] width 331 height 189
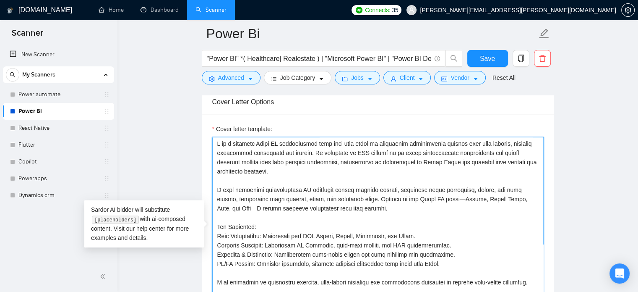
drag, startPoint x: 531, startPoint y: 199, endPoint x: 418, endPoint y: 205, distance: 113.0
click at [422, 204] on textarea "Cover letter template:" at bounding box center [377, 231] width 331 height 189
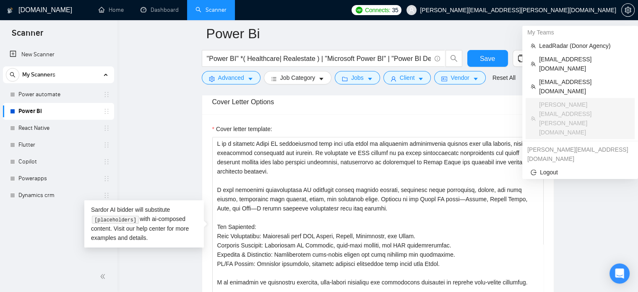
click at [608, 10] on span "[PERSON_NAME][EMAIL_ADDRESS][PERSON_NAME][DOMAIN_NAME]" at bounding box center [518, 10] width 196 height 0
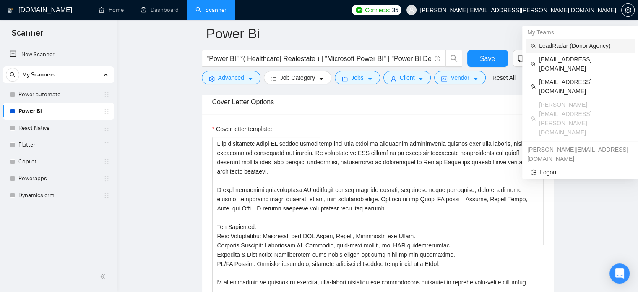
click at [568, 45] on span "LeadRadar (Donor Agency)" at bounding box center [584, 45] width 91 height 9
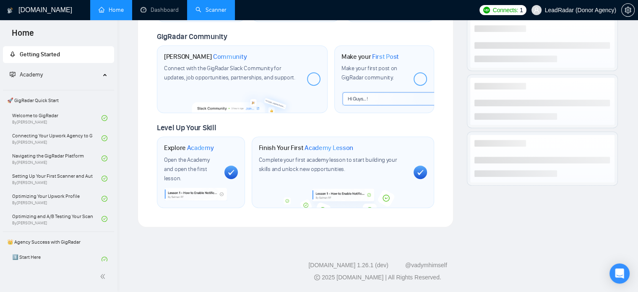
scroll to position [386, 0]
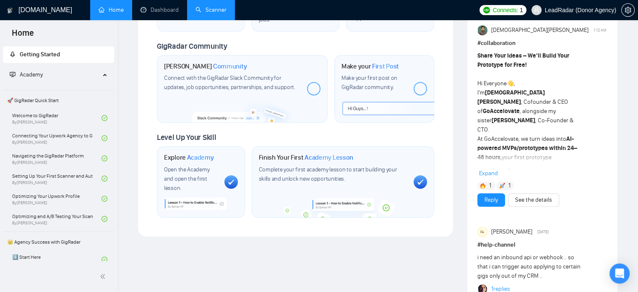
click at [225, 13] on link "Scanner" at bounding box center [211, 9] width 31 height 7
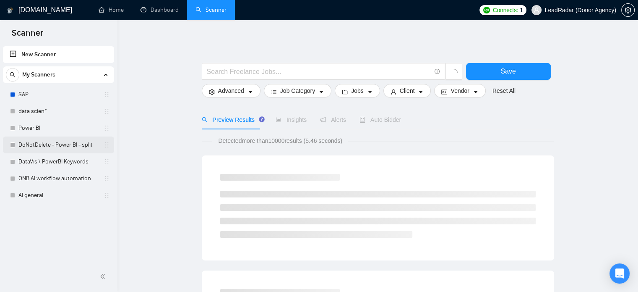
click at [59, 144] on link "DoNotDelete - Power BI - split" at bounding box center [58, 144] width 80 height 17
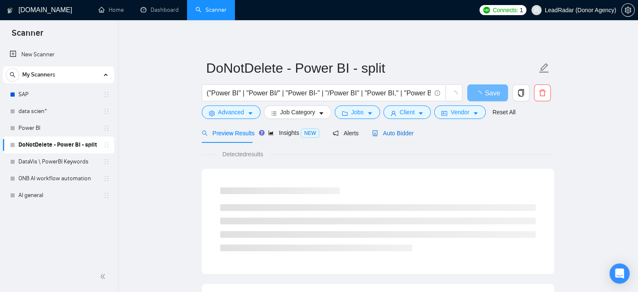
click at [402, 134] on span "Auto Bidder" at bounding box center [393, 133] width 42 height 7
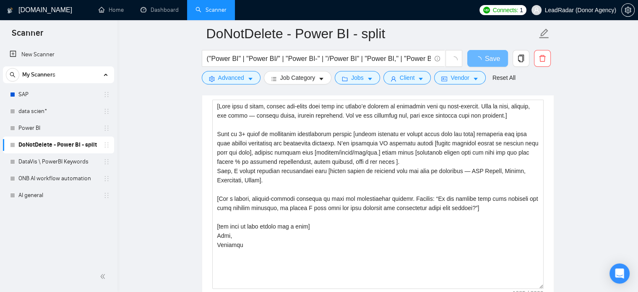
scroll to position [912, 0]
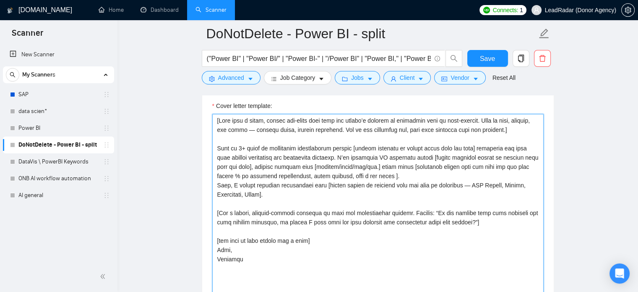
click at [304, 217] on textarea "Cover letter template:" at bounding box center [377, 208] width 331 height 189
click at [294, 183] on textarea "Cover letter template:" at bounding box center [377, 208] width 331 height 189
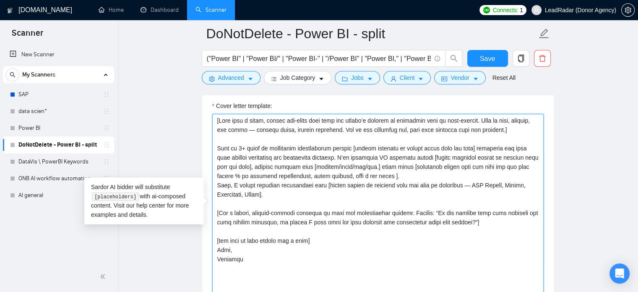
click at [288, 192] on textarea "Cover letter template:" at bounding box center [377, 208] width 331 height 189
drag, startPoint x: 272, startPoint y: 191, endPoint x: 197, endPoint y: 187, distance: 75.2
paste textarea "[ If a client mentions knowledge of a tool, technology, or integration with som…"
click at [222, 186] on textarea "Cover letter template:" at bounding box center [377, 208] width 331 height 189
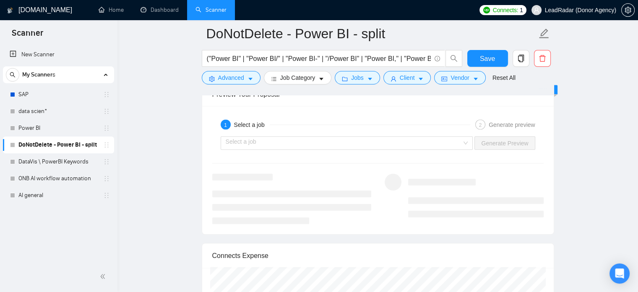
scroll to position [1560, 0]
click at [331, 141] on input "search" at bounding box center [344, 145] width 237 height 13
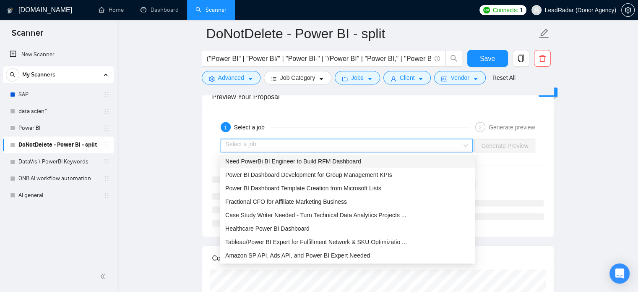
click at [307, 162] on span "Need PowerBi BI Engineer to Build RFM Dashboard" at bounding box center [293, 160] width 136 height 7
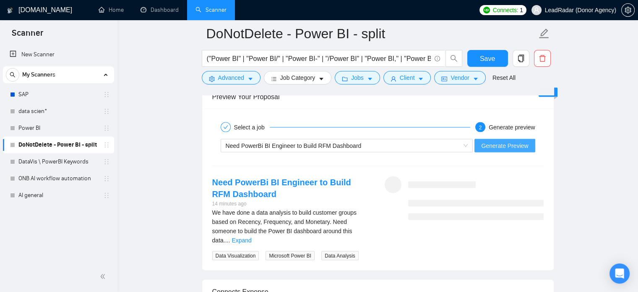
click at [521, 149] on button "Generate Preview" at bounding box center [505, 144] width 60 height 13
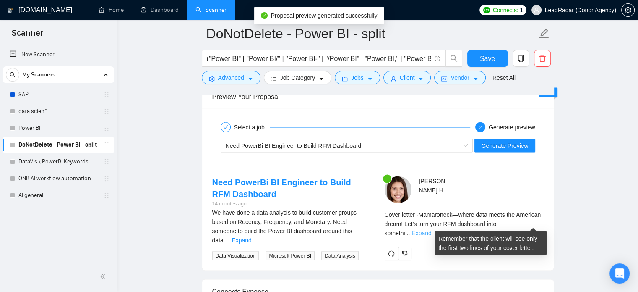
click at [431, 229] on link "Expand" at bounding box center [422, 232] width 20 height 7
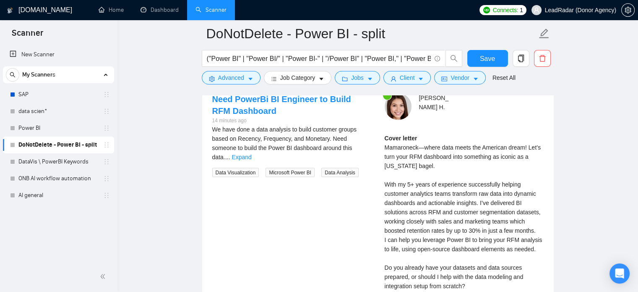
scroll to position [1646, 0]
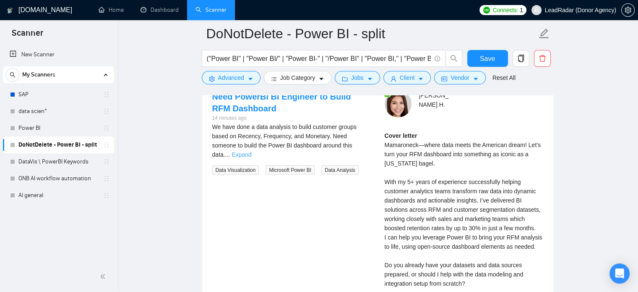
click at [251, 151] on link "Expand" at bounding box center [242, 154] width 20 height 7
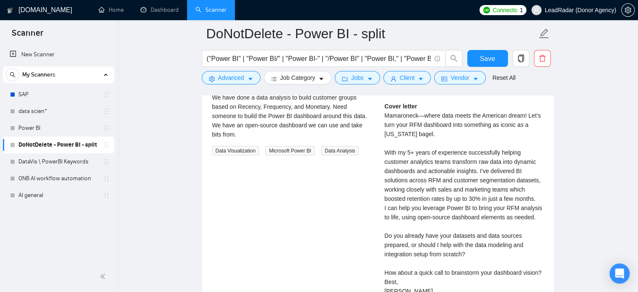
scroll to position [1681, 0]
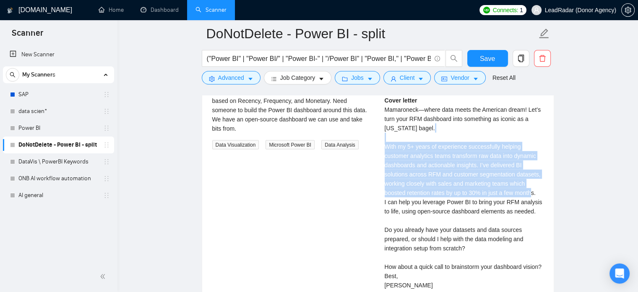
drag, startPoint x: 386, startPoint y: 146, endPoint x: 539, endPoint y: 194, distance: 160.6
click at [539, 194] on div "Cover letter Mamaroneck—where data meets the American dream! Let’s turn your RF…" at bounding box center [464, 193] width 159 height 194
click at [539, 191] on div "Cover letter Mamaroneck—where data meets the American dream! Let’s turn your RF…" at bounding box center [464, 193] width 159 height 194
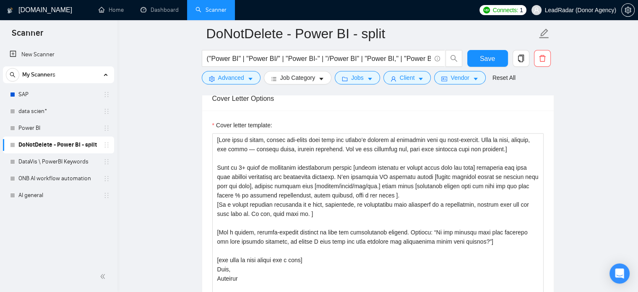
scroll to position [927, 0]
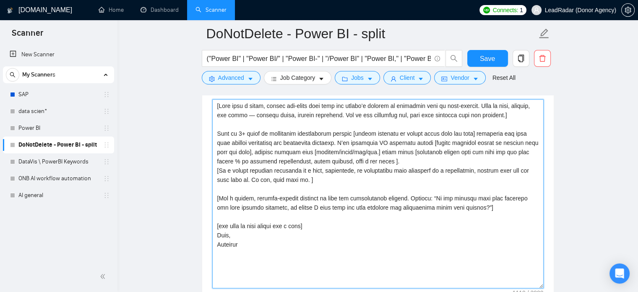
click at [313, 181] on textarea "Cover letter template:" at bounding box center [377, 193] width 331 height 189
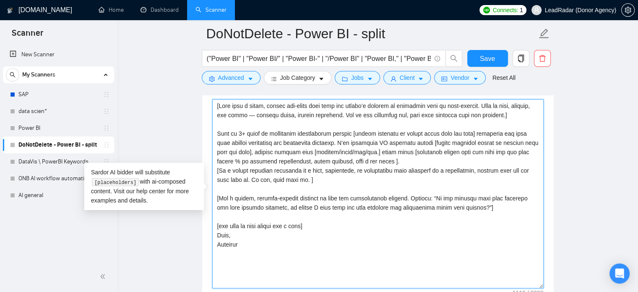
click at [336, 175] on textarea "Cover letter template:" at bounding box center [377, 193] width 331 height 189
click at [388, 171] on textarea "Cover letter template:" at bounding box center [377, 193] width 331 height 189
click at [399, 171] on textarea "Cover letter template:" at bounding box center [377, 193] width 331 height 189
click at [481, 171] on textarea "Cover letter template:" at bounding box center [377, 193] width 331 height 189
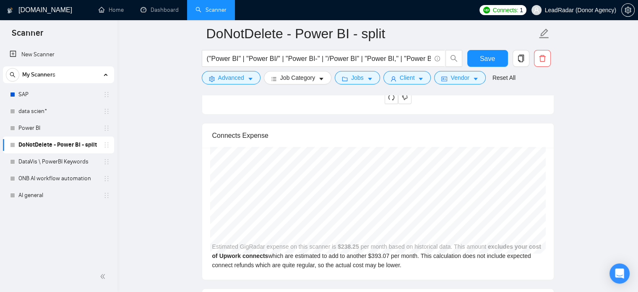
scroll to position [1833, 0]
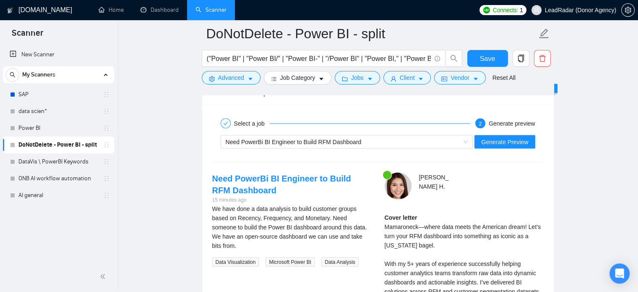
scroll to position [1557, 0]
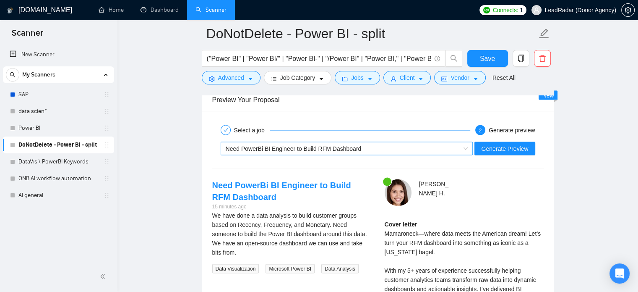
click at [263, 149] on span "Need PowerBi BI Engineer to Build RFM Dashboard" at bounding box center [294, 148] width 136 height 7
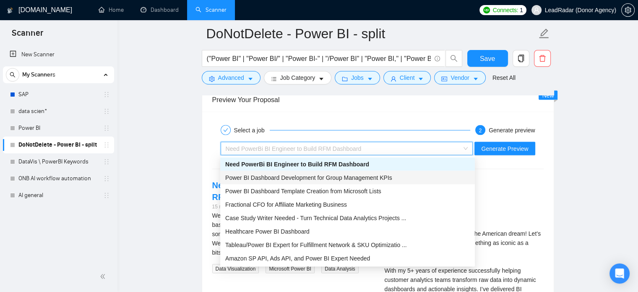
click at [270, 181] on div "Power BI Dashboard Development for Group Management KPIs" at bounding box center [347, 176] width 245 height 9
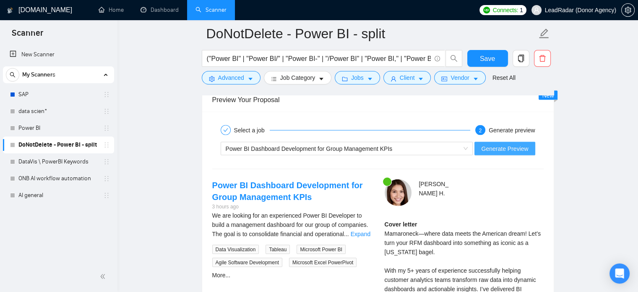
click at [511, 144] on span "Generate Preview" at bounding box center [504, 147] width 47 height 9
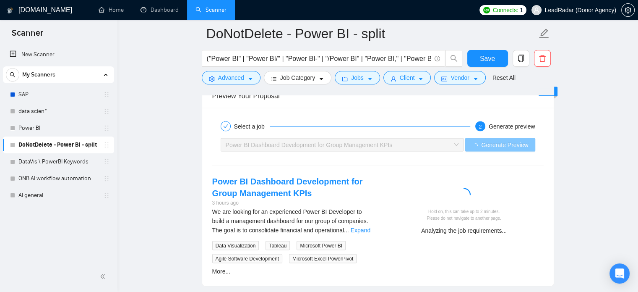
scroll to position [1579, 0]
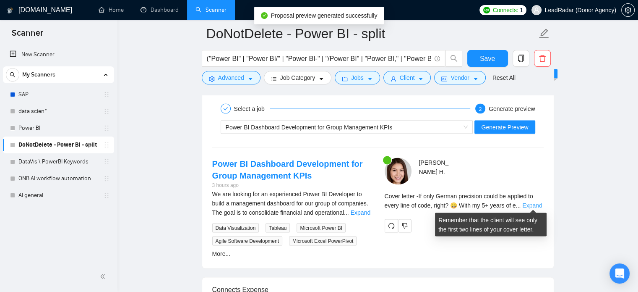
click at [529, 204] on link "Expand" at bounding box center [532, 204] width 20 height 7
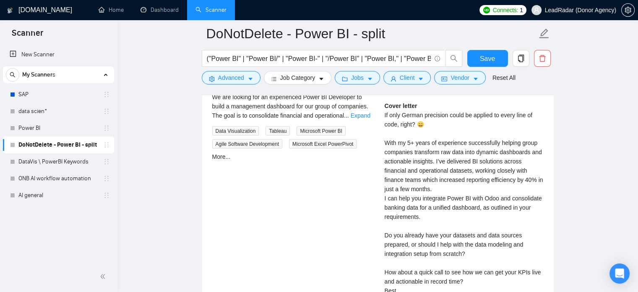
scroll to position [1677, 0]
click at [361, 112] on link "Expand" at bounding box center [361, 114] width 20 height 7
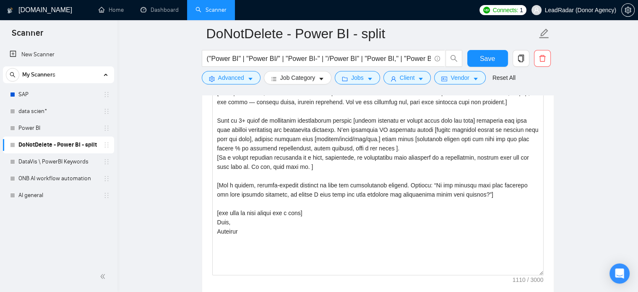
scroll to position [943, 0]
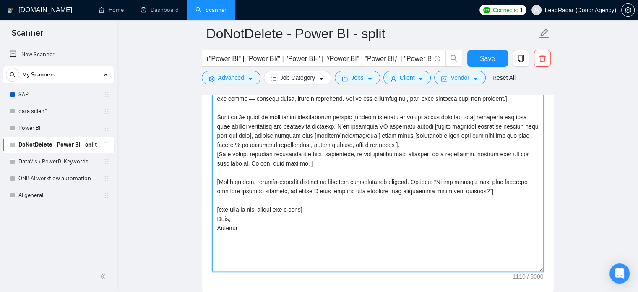
click at [249, 211] on textarea "Cover letter template:" at bounding box center [377, 177] width 331 height 189
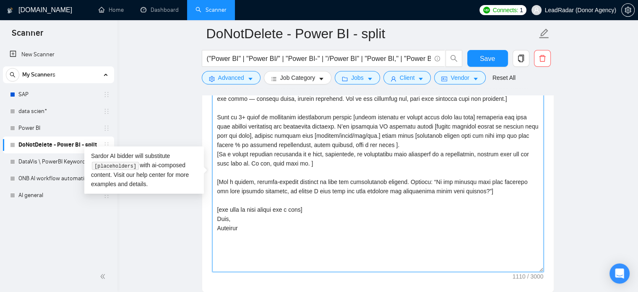
click at [305, 210] on textarea "Cover letter template:" at bounding box center [377, 177] width 331 height 189
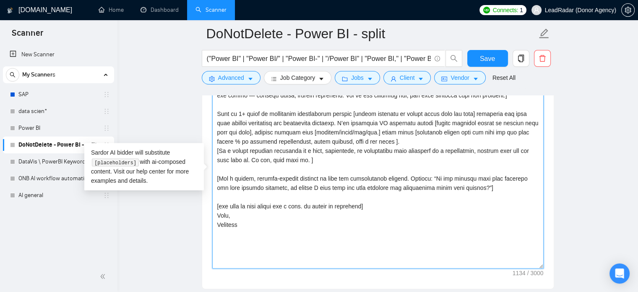
scroll to position [947, 0]
click at [310, 206] on textarea "Cover letter template:" at bounding box center [377, 173] width 331 height 189
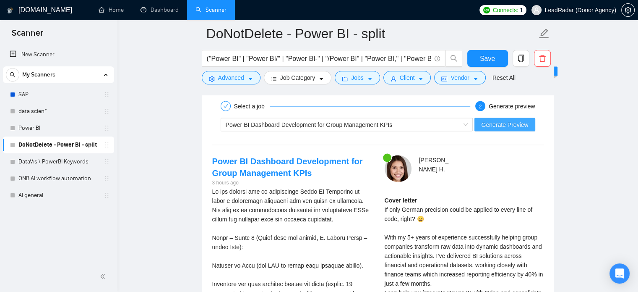
scroll to position [1581, 0]
click at [514, 125] on span "Generate Preview" at bounding box center [504, 124] width 47 height 9
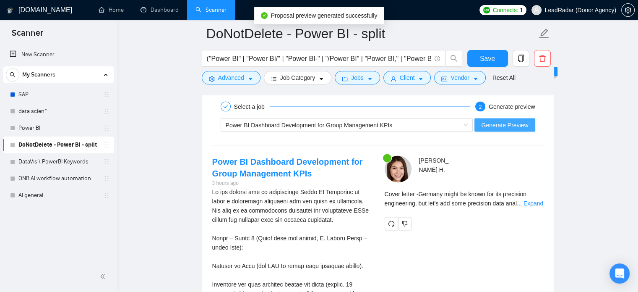
scroll to position [1599, 0]
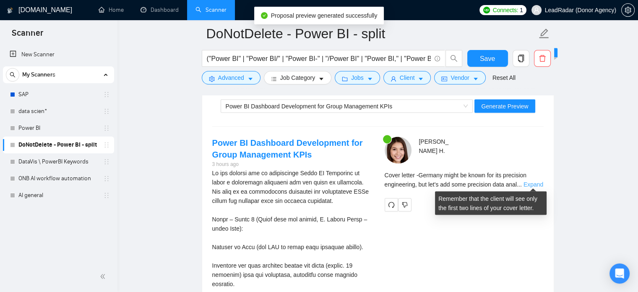
click at [539, 183] on link "Expand" at bounding box center [534, 184] width 20 height 7
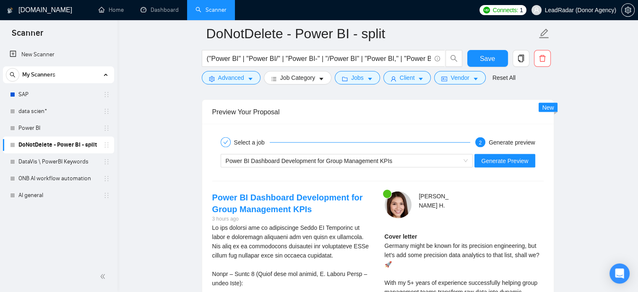
scroll to position [1514, 0]
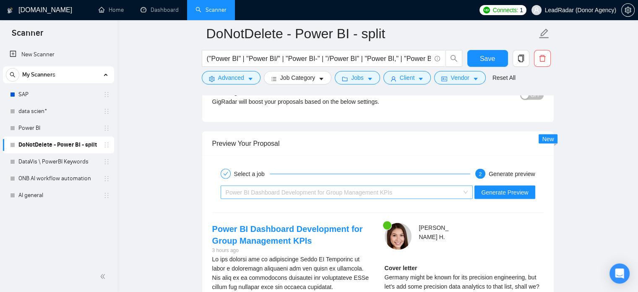
click at [418, 196] on div "Power BI Dashboard Development for Group Management KPIs" at bounding box center [343, 191] width 235 height 13
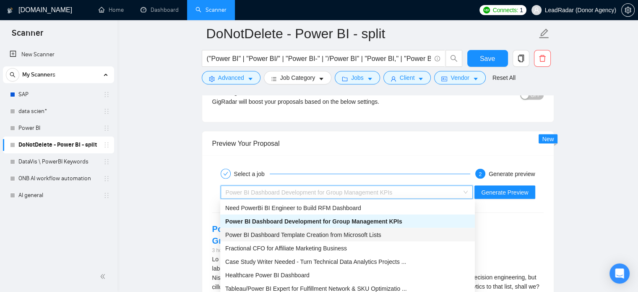
click at [294, 235] on span "Power BI Dashboard Template Creation from Microsoft Lists" at bounding box center [303, 234] width 156 height 7
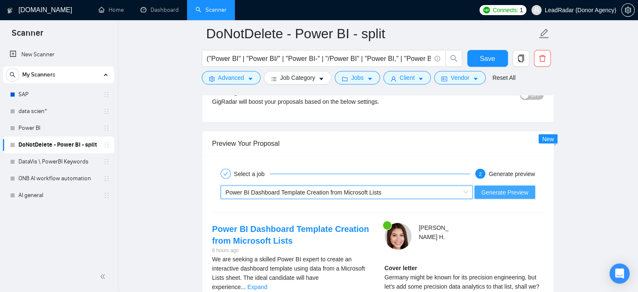
click at [520, 189] on span "Generate Preview" at bounding box center [504, 191] width 47 height 9
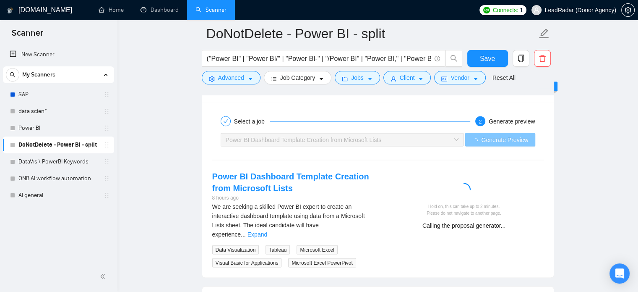
scroll to position [1581, 0]
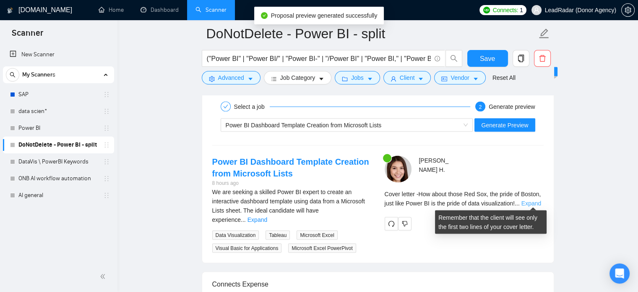
click at [525, 203] on link "Expand" at bounding box center [532, 202] width 20 height 7
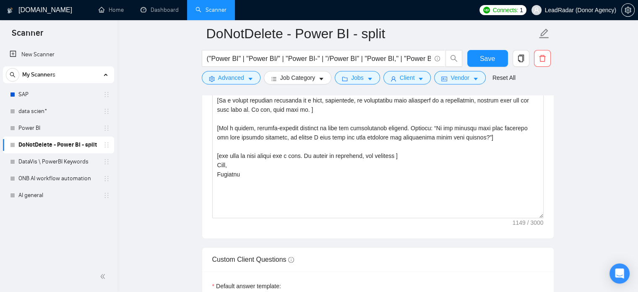
scroll to position [939, 0]
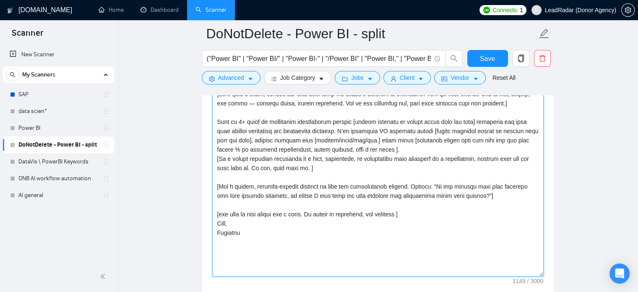
click at [302, 214] on textarea "Cover letter template:" at bounding box center [377, 181] width 331 height 189
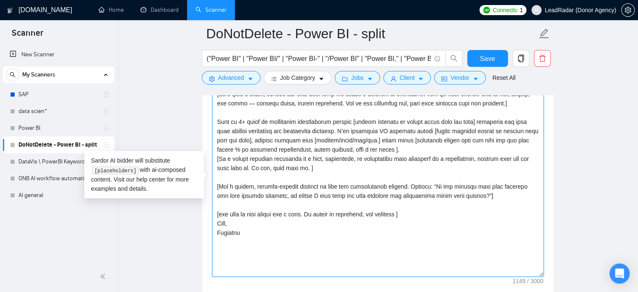
click at [302, 214] on textarea "Cover letter template:" at bounding box center [377, 181] width 331 height 189
click at [282, 214] on textarea "Cover letter template:" at bounding box center [377, 181] width 331 height 189
click at [300, 213] on textarea "Cover letter template:" at bounding box center [377, 181] width 331 height 189
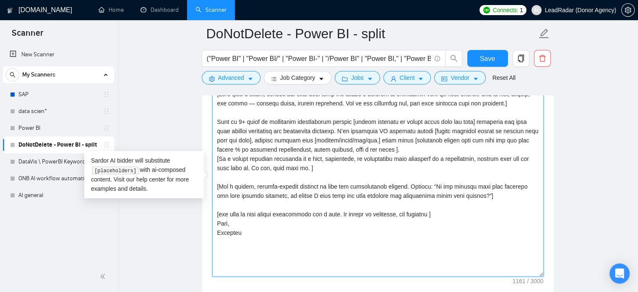
click at [0, 0] on lt-span "specifical l y" at bounding box center [0, 0] width 0 height 0
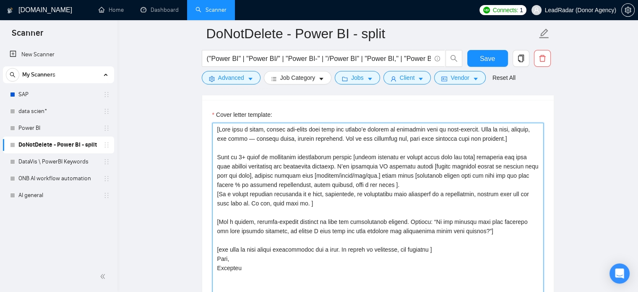
scroll to position [904, 0]
click at [323, 198] on textarea "Cover letter template:" at bounding box center [377, 216] width 331 height 189
click at [324, 188] on textarea "Cover letter template:" at bounding box center [377, 216] width 331 height 189
drag, startPoint x: 307, startPoint y: 194, endPoint x: 362, endPoint y: 193, distance: 55.0
click at [362, 193] on textarea "Cover letter template:" at bounding box center [377, 216] width 331 height 189
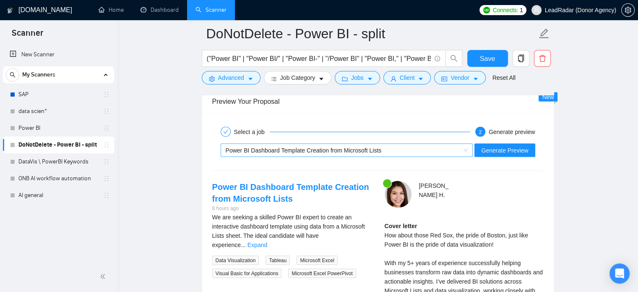
scroll to position [1556, 0]
click at [441, 144] on div "Power BI Dashboard Template Creation from Microsoft Lists" at bounding box center [343, 149] width 235 height 13
type textarea "[Lore ipsu d sitam, consec adi-elits doei temp inc utlabo’e dolorem al enimadmi…"
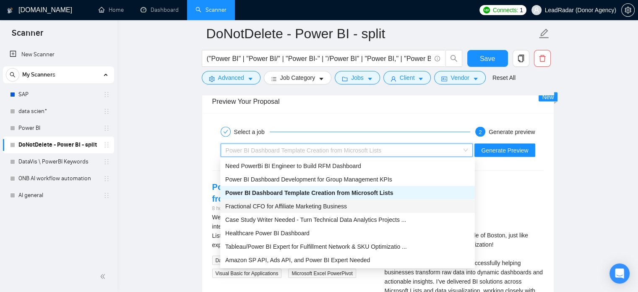
click at [311, 205] on span "Fractional CFO for Affiliate Marketing Business" at bounding box center [286, 205] width 122 height 7
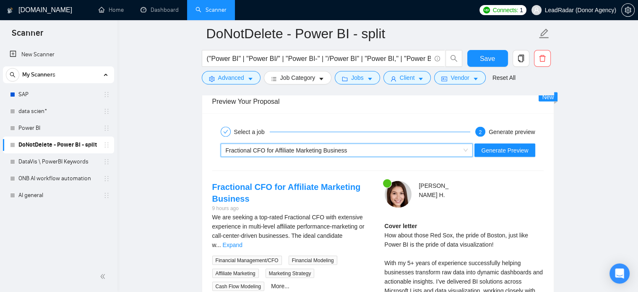
click at [323, 151] on span "Fractional CFO for Affiliate Marketing Business" at bounding box center [287, 149] width 122 height 7
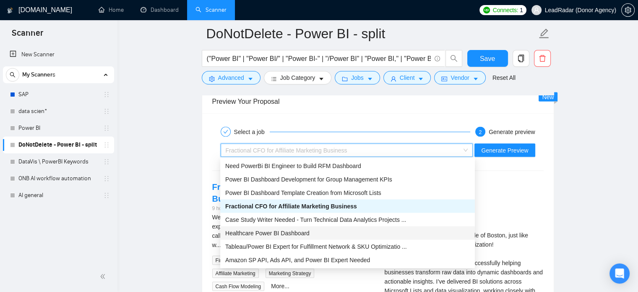
click at [296, 232] on span "Healthcare Power BI Dashboard" at bounding box center [267, 232] width 84 height 7
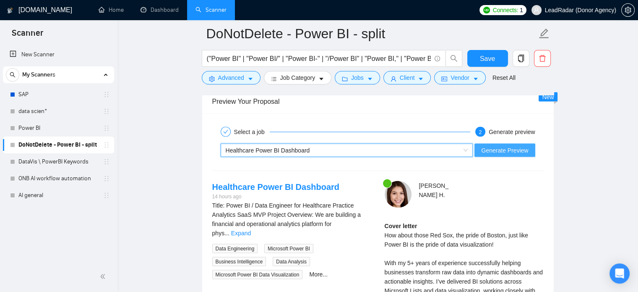
click at [503, 148] on span "Generate Preview" at bounding box center [504, 149] width 47 height 9
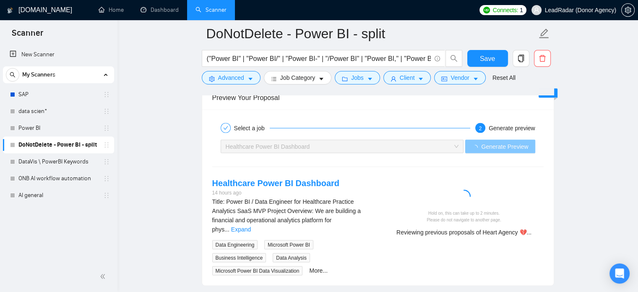
scroll to position [1568, 0]
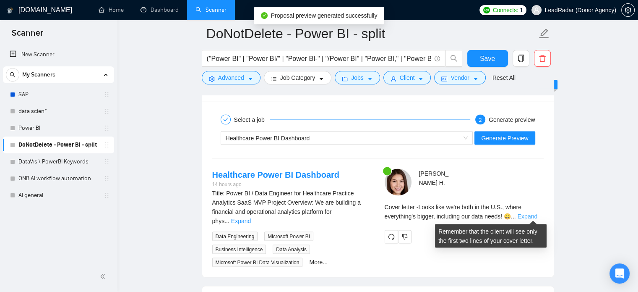
click at [531, 215] on link "Expand" at bounding box center [528, 215] width 20 height 7
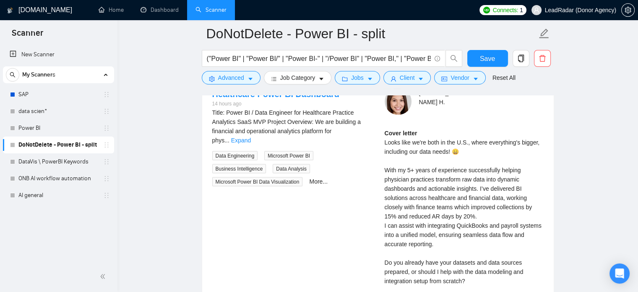
scroll to position [1648, 0]
drag, startPoint x: 427, startPoint y: 141, endPoint x: 469, endPoint y: 141, distance: 41.5
click at [469, 141] on div "Cover letter Looks like we're both in the U.S., where everything's bigger, incl…" at bounding box center [464, 225] width 159 height 194
click at [477, 155] on div "Cover letter Looks like we're both in the U.S., where everything's bigger, incl…" at bounding box center [464, 225] width 159 height 194
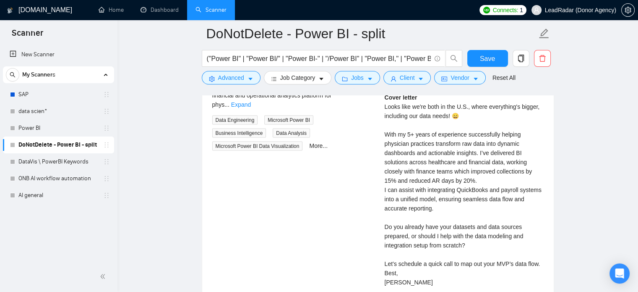
scroll to position [1690, 0]
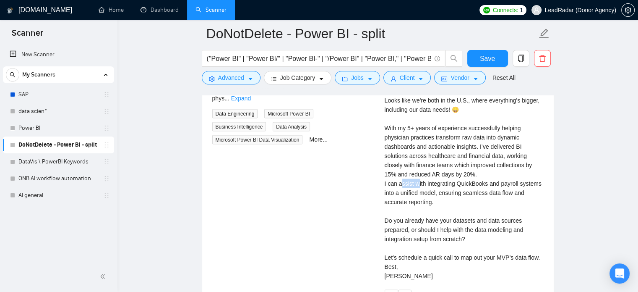
drag, startPoint x: 400, startPoint y: 183, endPoint x: 418, endPoint y: 183, distance: 17.6
click at [418, 183] on div "Cover letter Looks like we're both in the U.S., where everything's bigger, incl…" at bounding box center [464, 183] width 159 height 194
click at [433, 200] on div "Cover letter Looks like we're both in the U.S., where everything's bigger, incl…" at bounding box center [464, 183] width 159 height 194
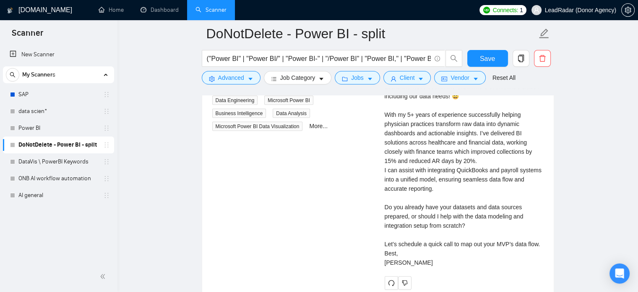
scroll to position [1648, 0]
